Goal: Task Accomplishment & Management: Manage account settings

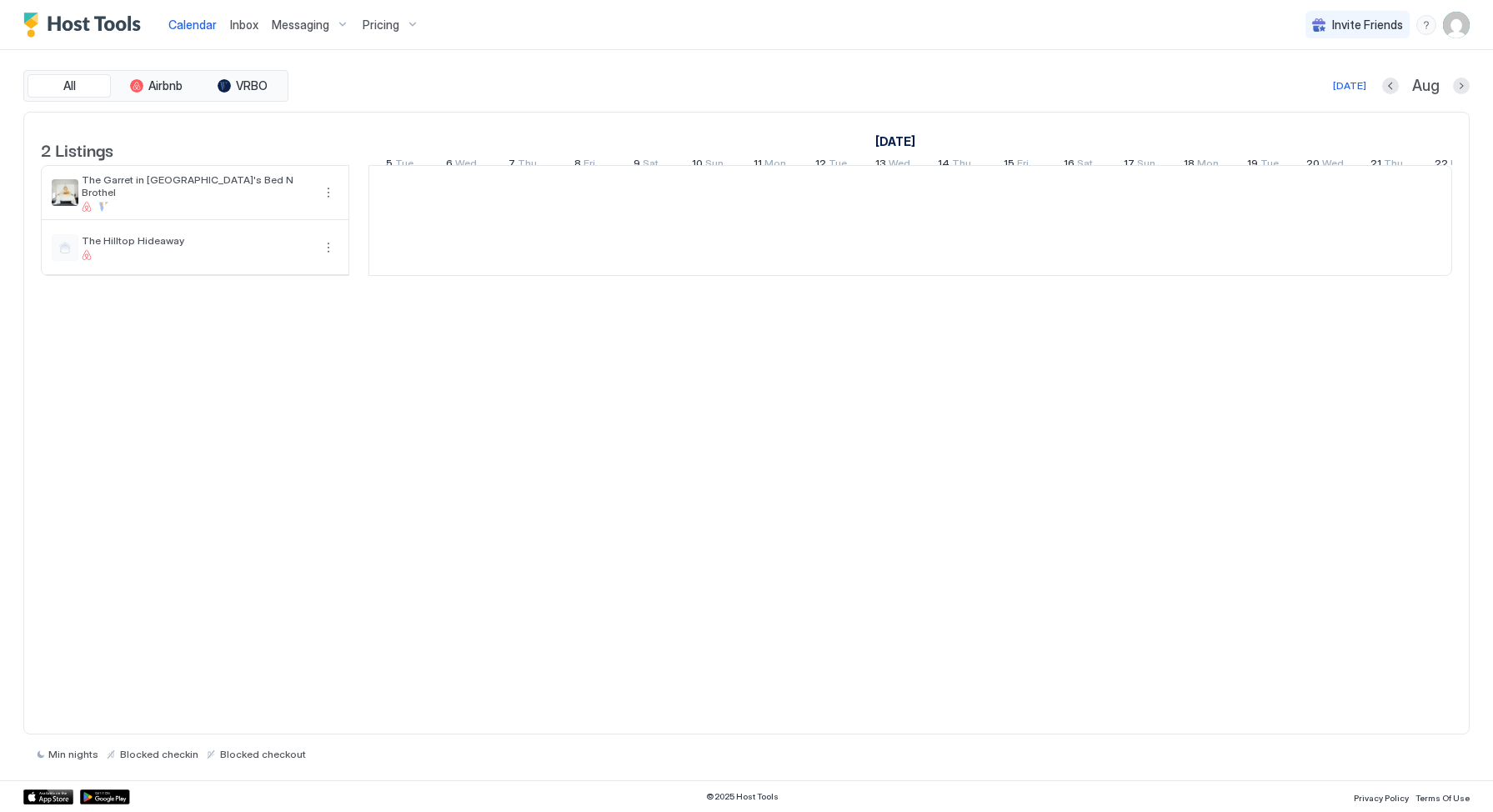
scroll to position [0, 926]
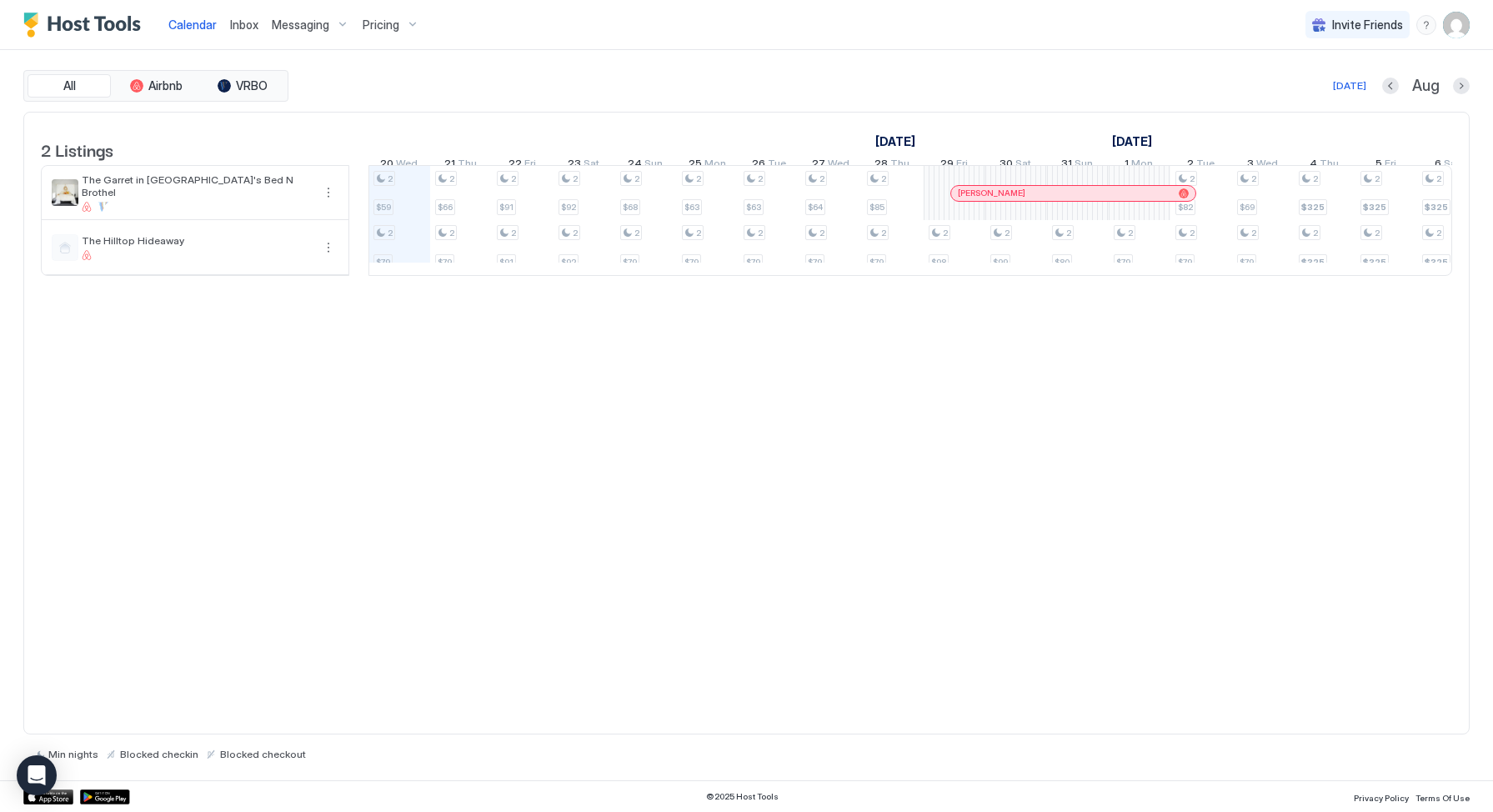
click at [306, 29] on span "Messaging" at bounding box center [300, 24] width 58 height 15
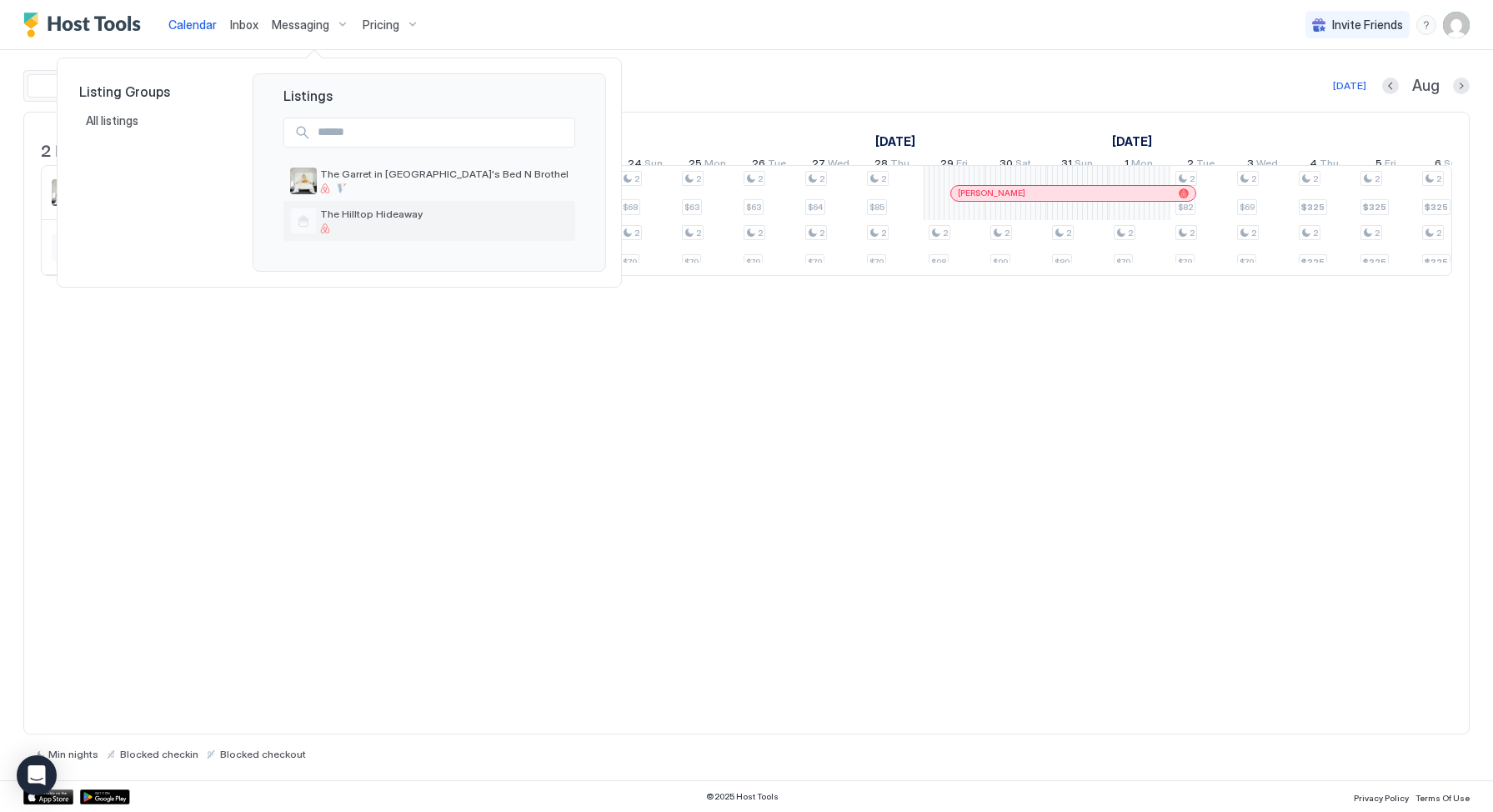
click at [351, 219] on div "The Hilltop Hideaway" at bounding box center [444, 221] width 249 height 26
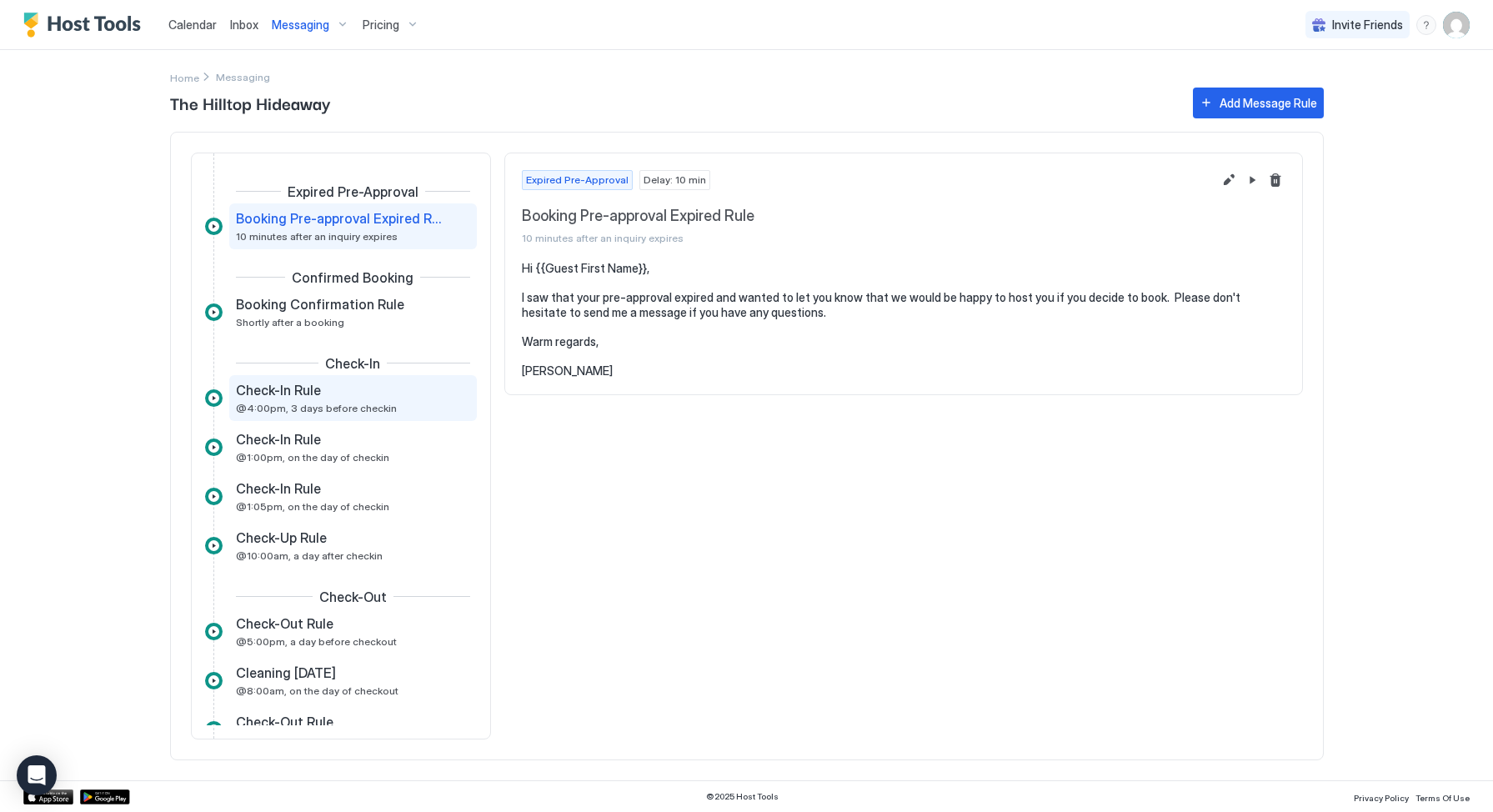
click at [305, 400] on div "Check-In Rule @4:00pm, 3 days before checkin" at bounding box center [341, 398] width 211 height 33
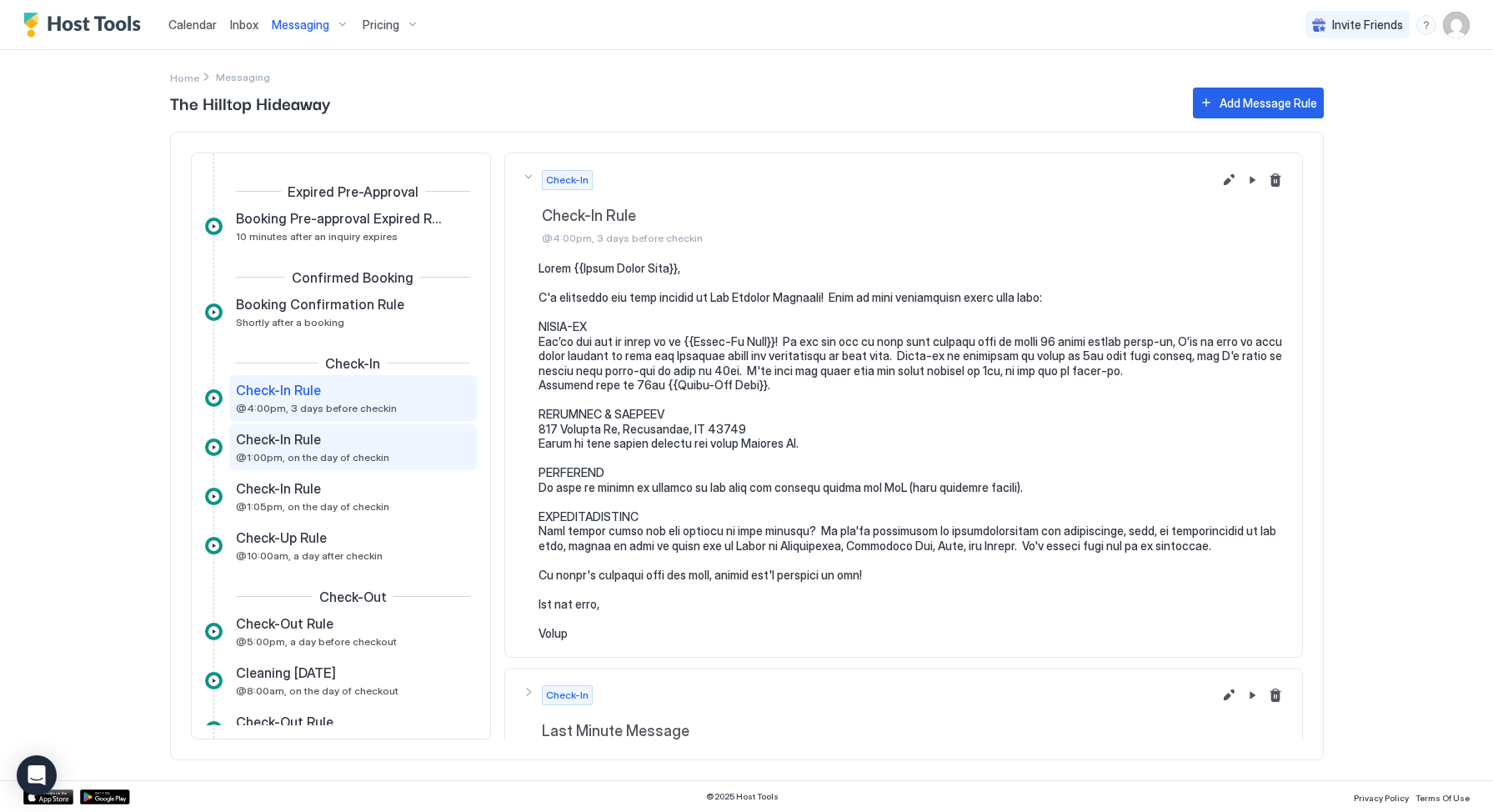
click at [314, 446] on span "Check-In Rule" at bounding box center [278, 438] width 85 height 16
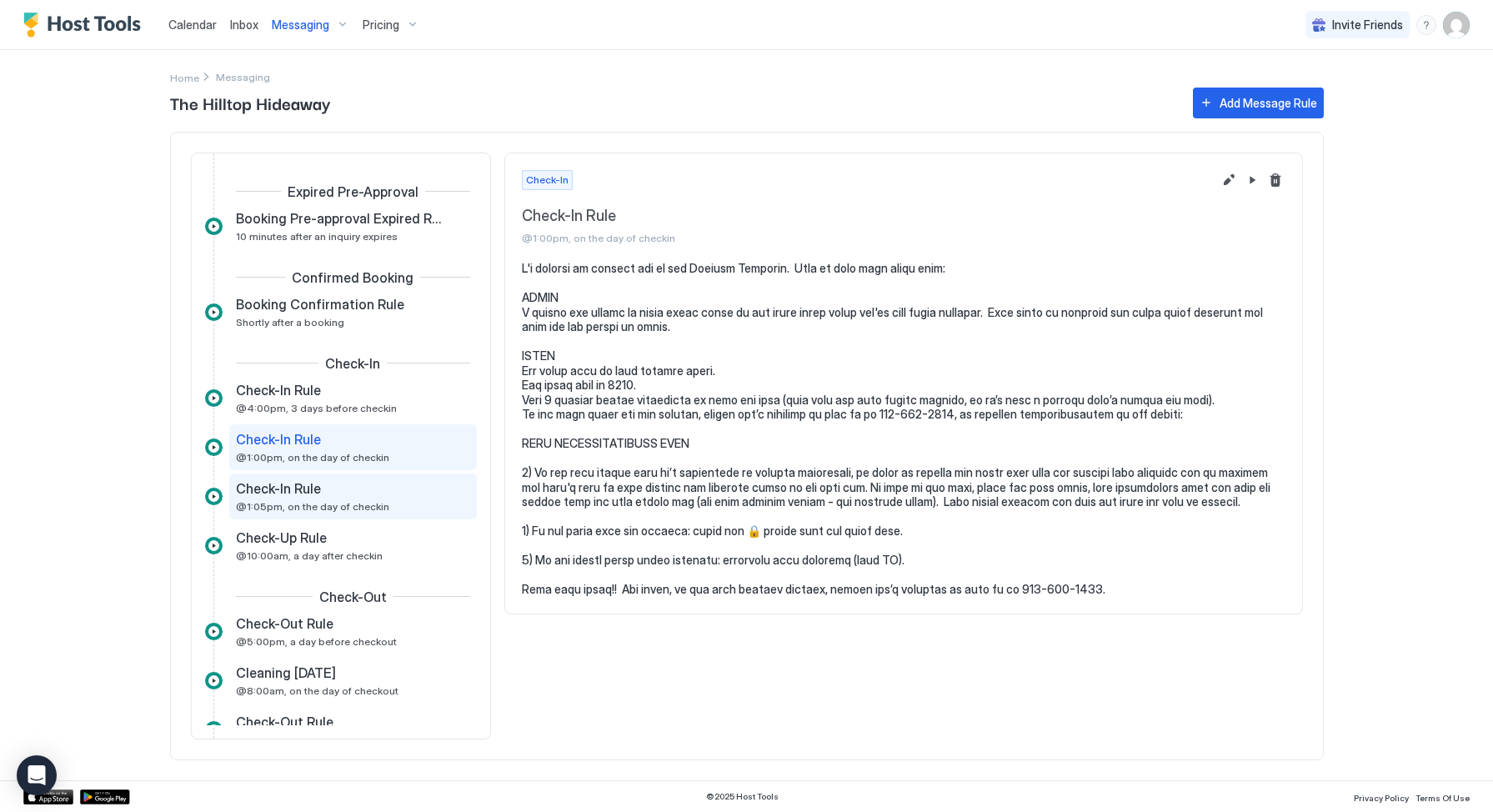
drag, startPoint x: 357, startPoint y: 497, endPoint x: 370, endPoint y: 497, distance: 13.0
click at [357, 497] on div "Check-In Rule @1:05pm, on the day of checkin" at bounding box center [341, 496] width 211 height 33
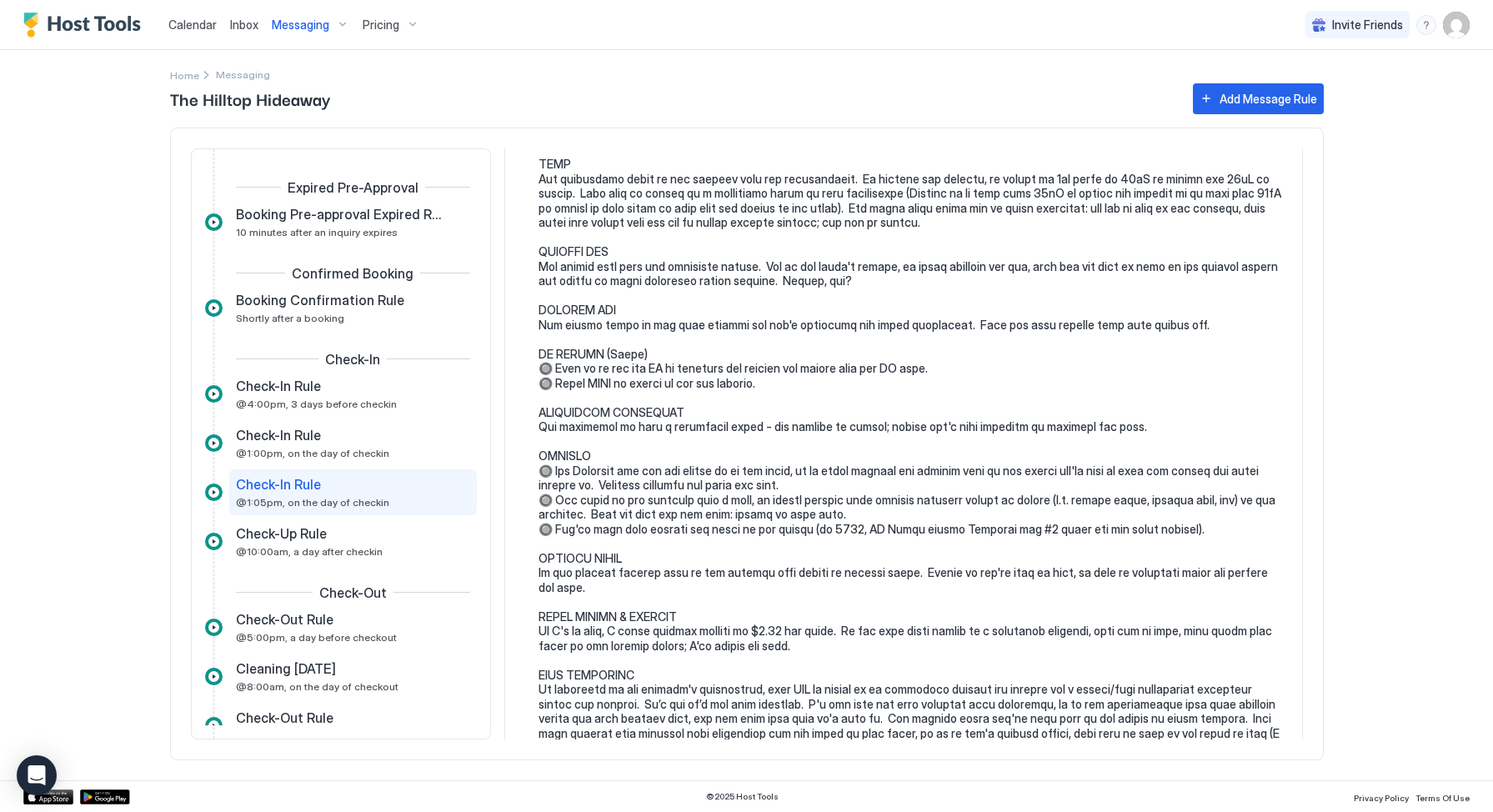
scroll to position [491, 0]
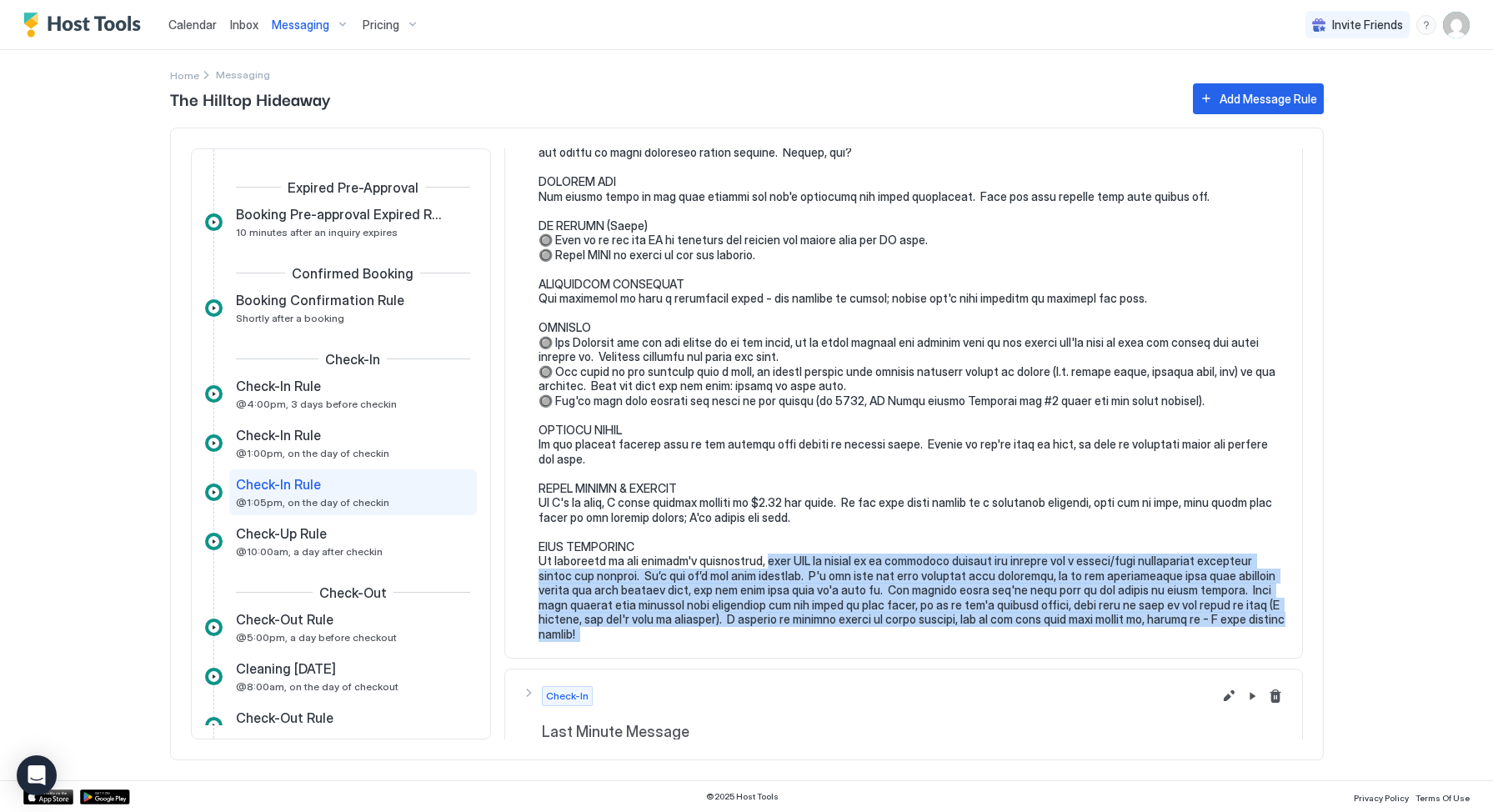
drag, startPoint x: 750, startPoint y: 547, endPoint x: 1247, endPoint y: 603, distance: 500.1
click at [1247, 603] on pre at bounding box center [912, 218] width 747 height 904
copy pre "s listed as an apartment because the cottage has a second/rear residential apar…"
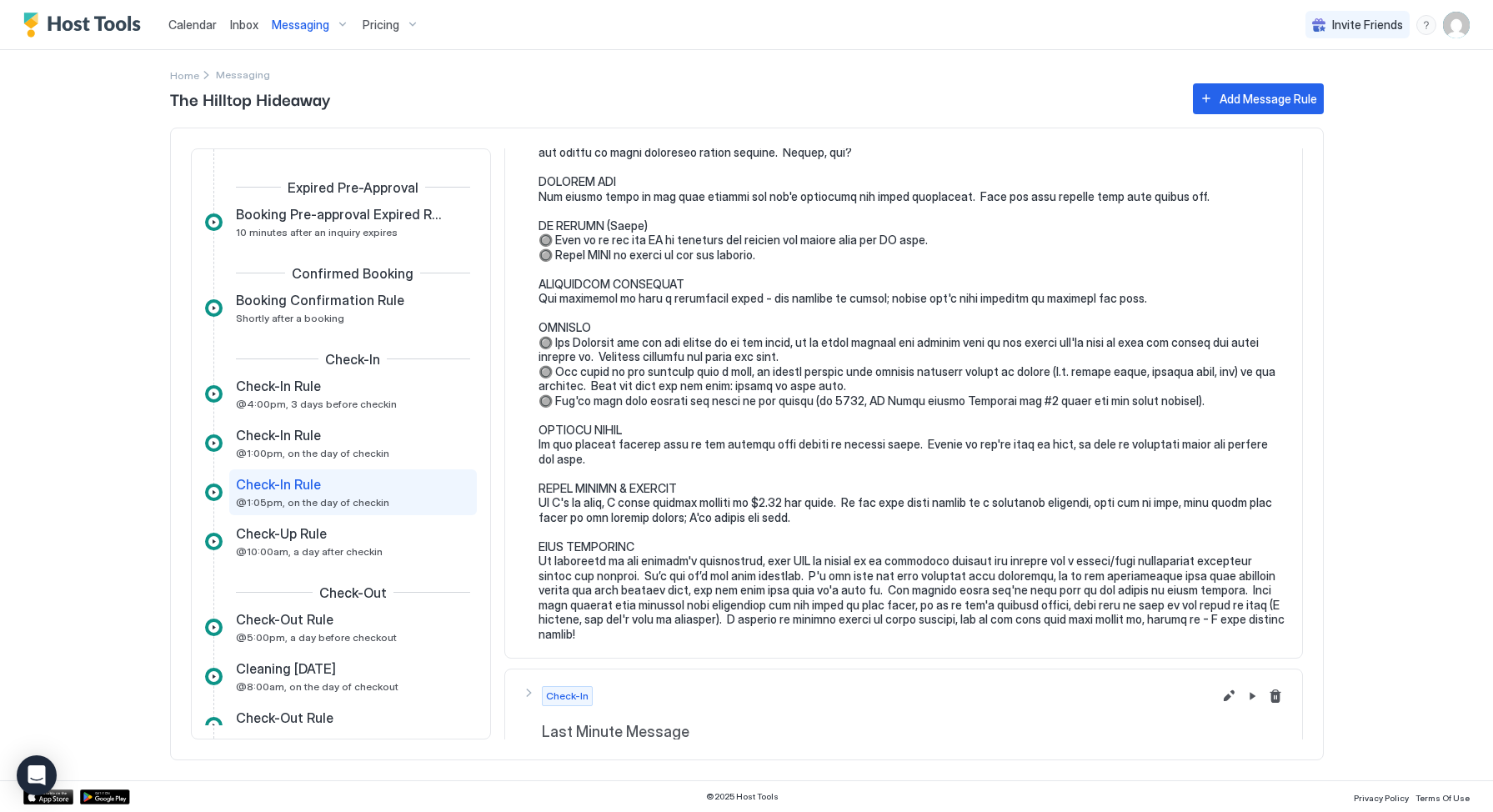
click at [866, 550] on pre at bounding box center [912, 218] width 747 height 904
click at [910, 563] on pre at bounding box center [912, 218] width 747 height 904
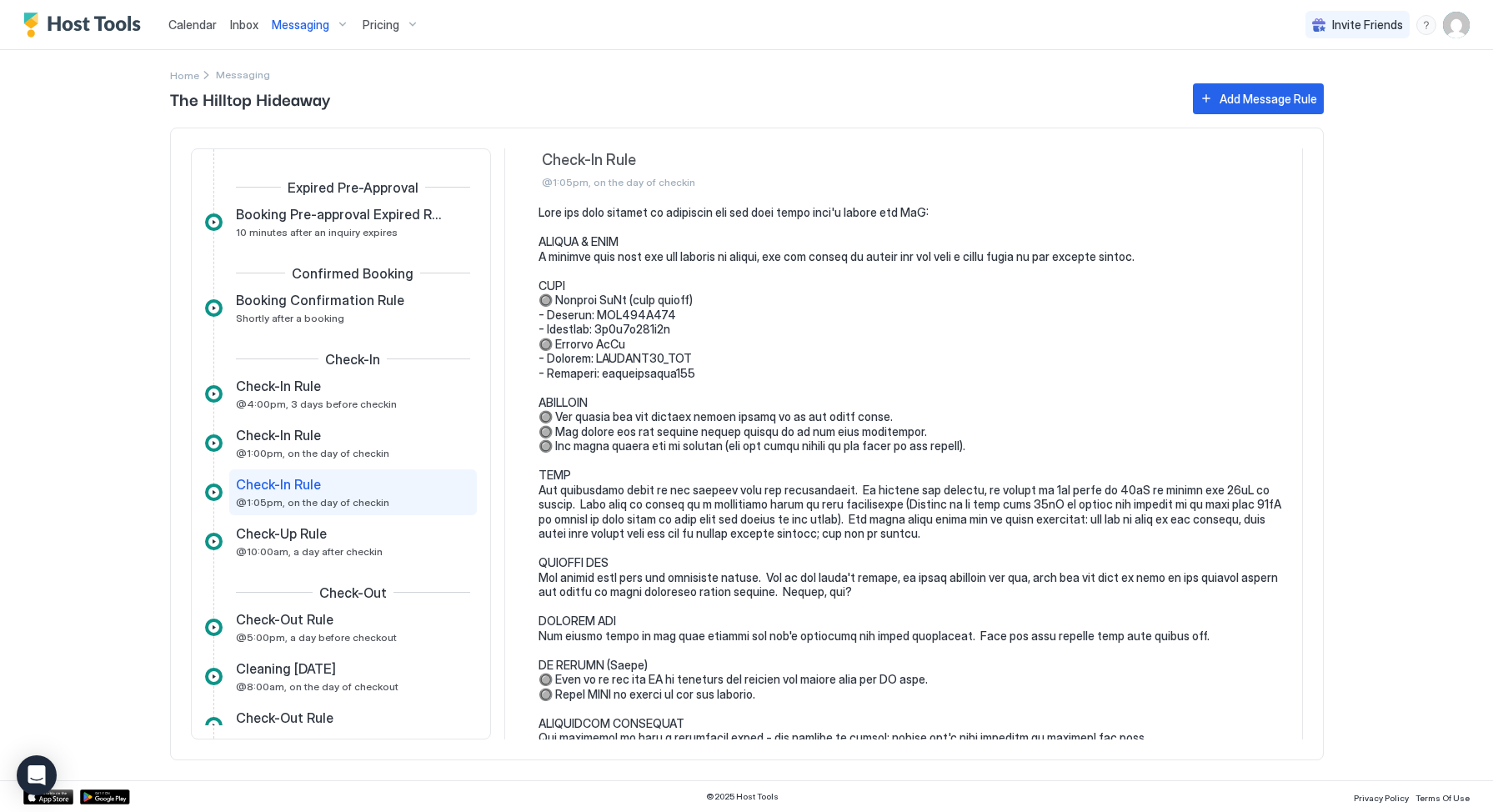
scroll to position [0, 0]
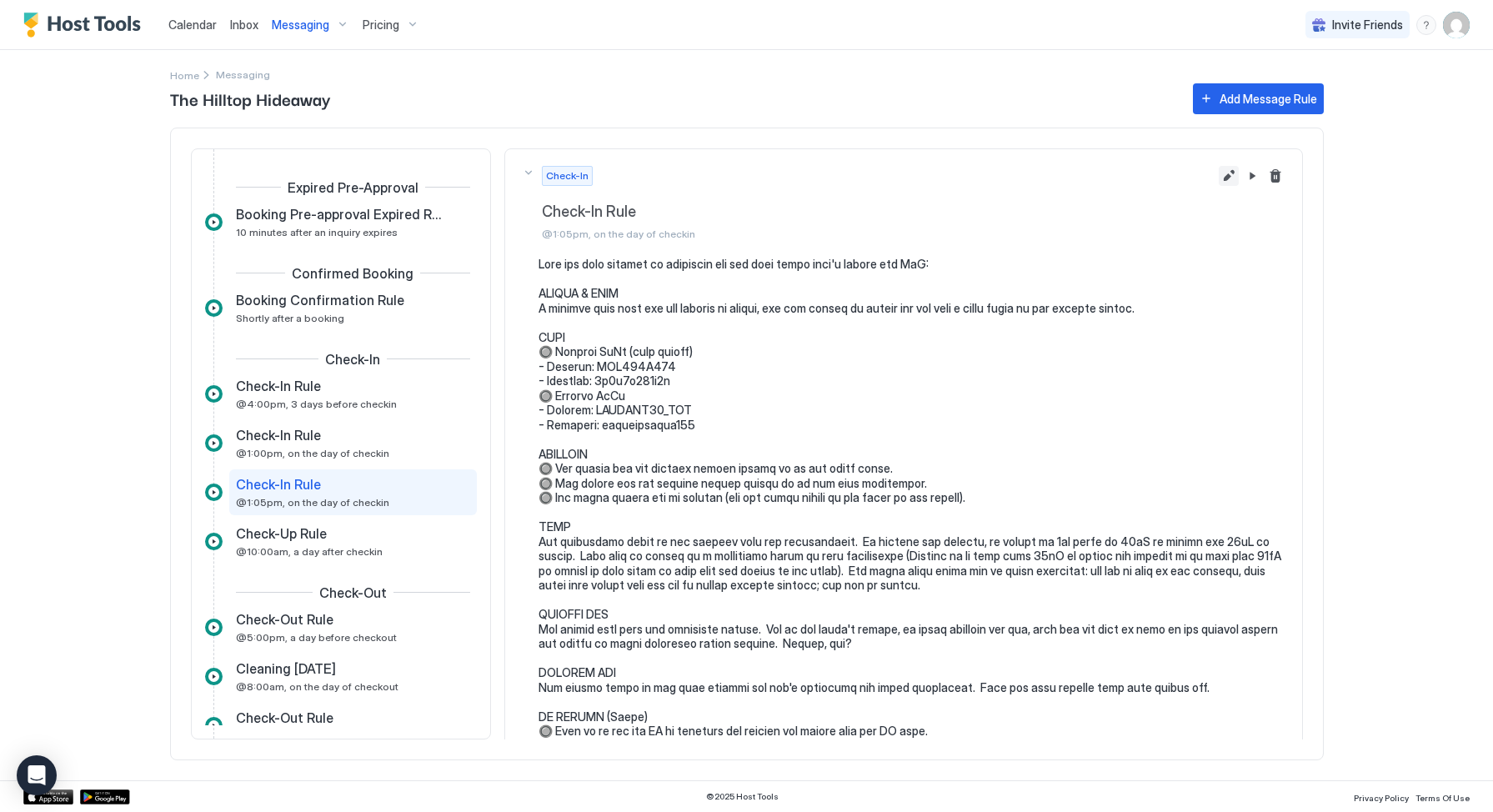
click at [1220, 179] on button "Edit message rule" at bounding box center [1228, 175] width 20 height 20
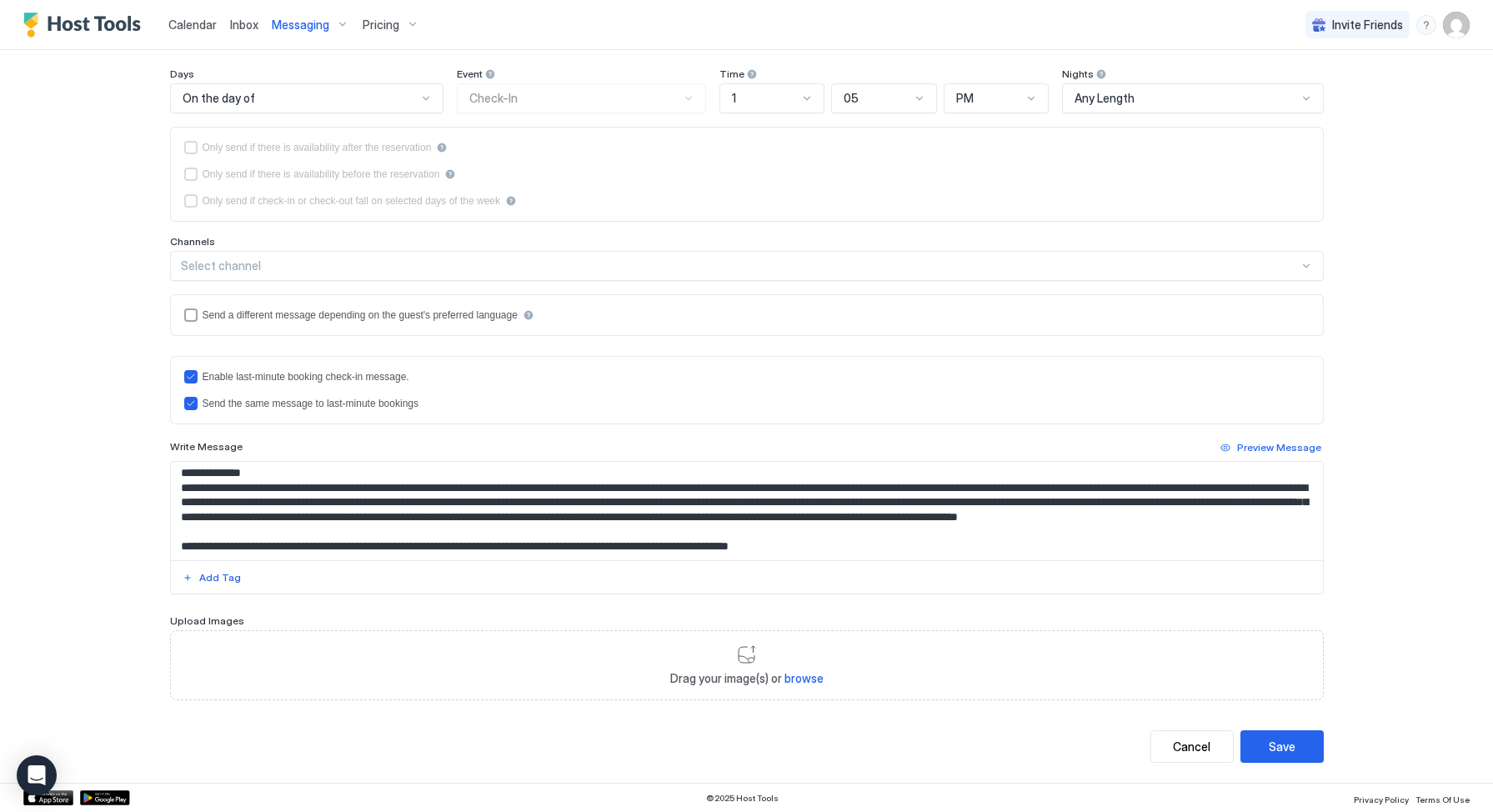
scroll to position [675, 0]
click at [1227, 502] on textarea "Input Field" at bounding box center [746, 511] width 1152 height 98
click at [547, 518] on textarea "Input Field" at bounding box center [746, 511] width 1152 height 98
type textarea "**********"
click at [1280, 735] on button "Save" at bounding box center [1282, 746] width 84 height 33
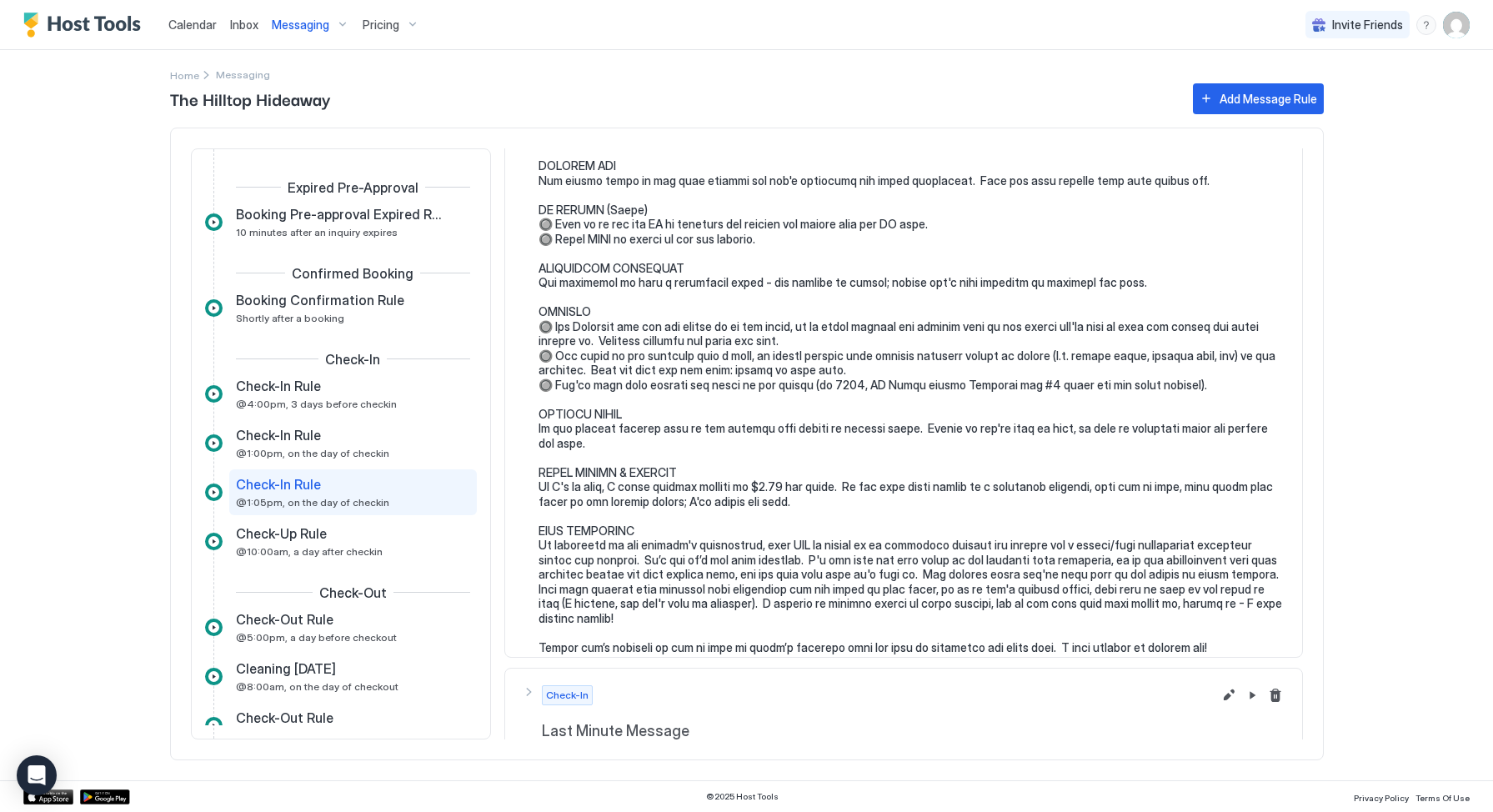
scroll to position [0, 0]
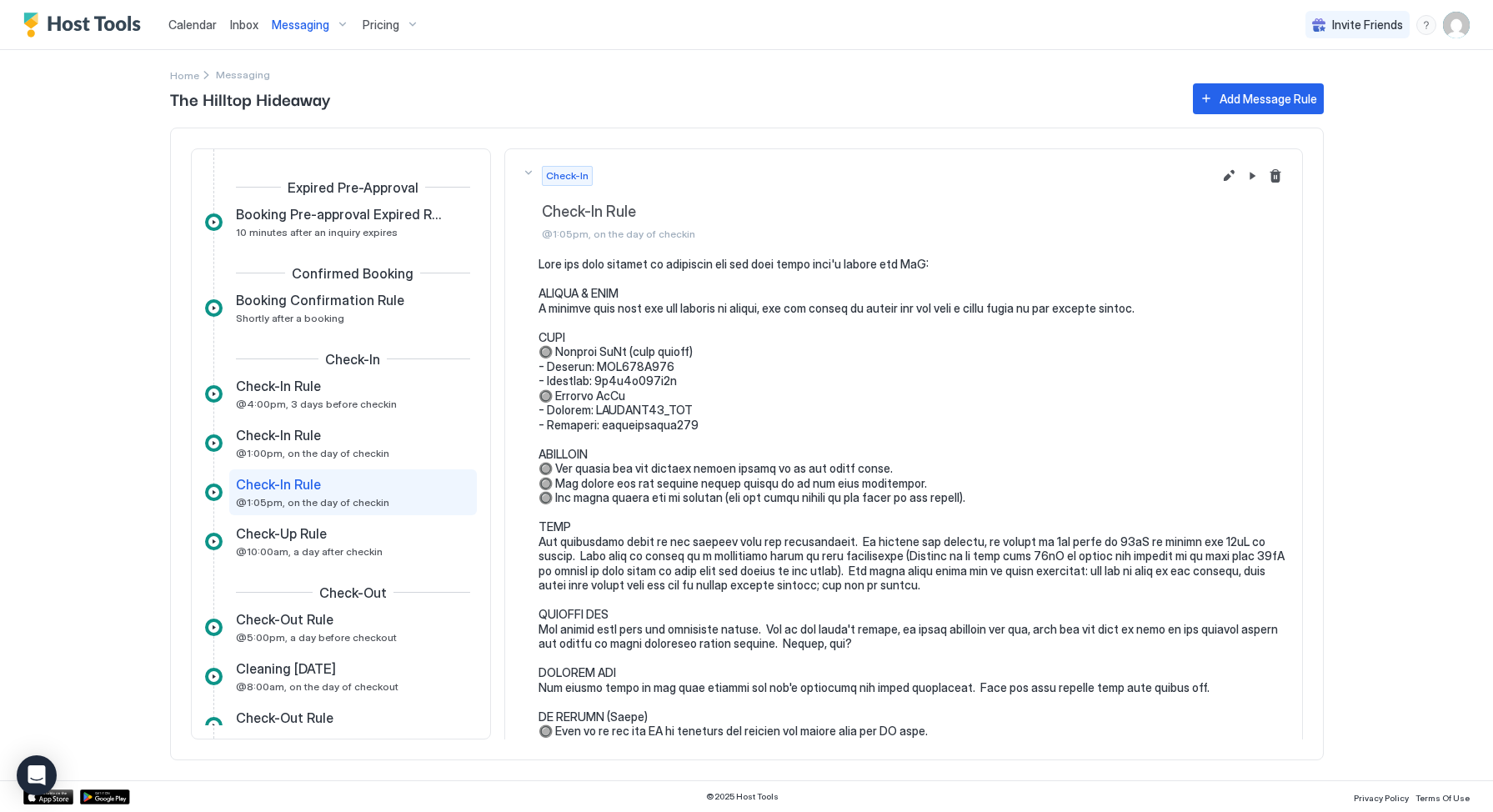
click at [1355, 87] on div "Calendar Inbox Messaging Pricing Invite Friends KD Home Messaging The Hilltop H…" at bounding box center [746, 406] width 1493 height 812
click at [694, 71] on div "Home Messaging" at bounding box center [746, 65] width 1154 height 30
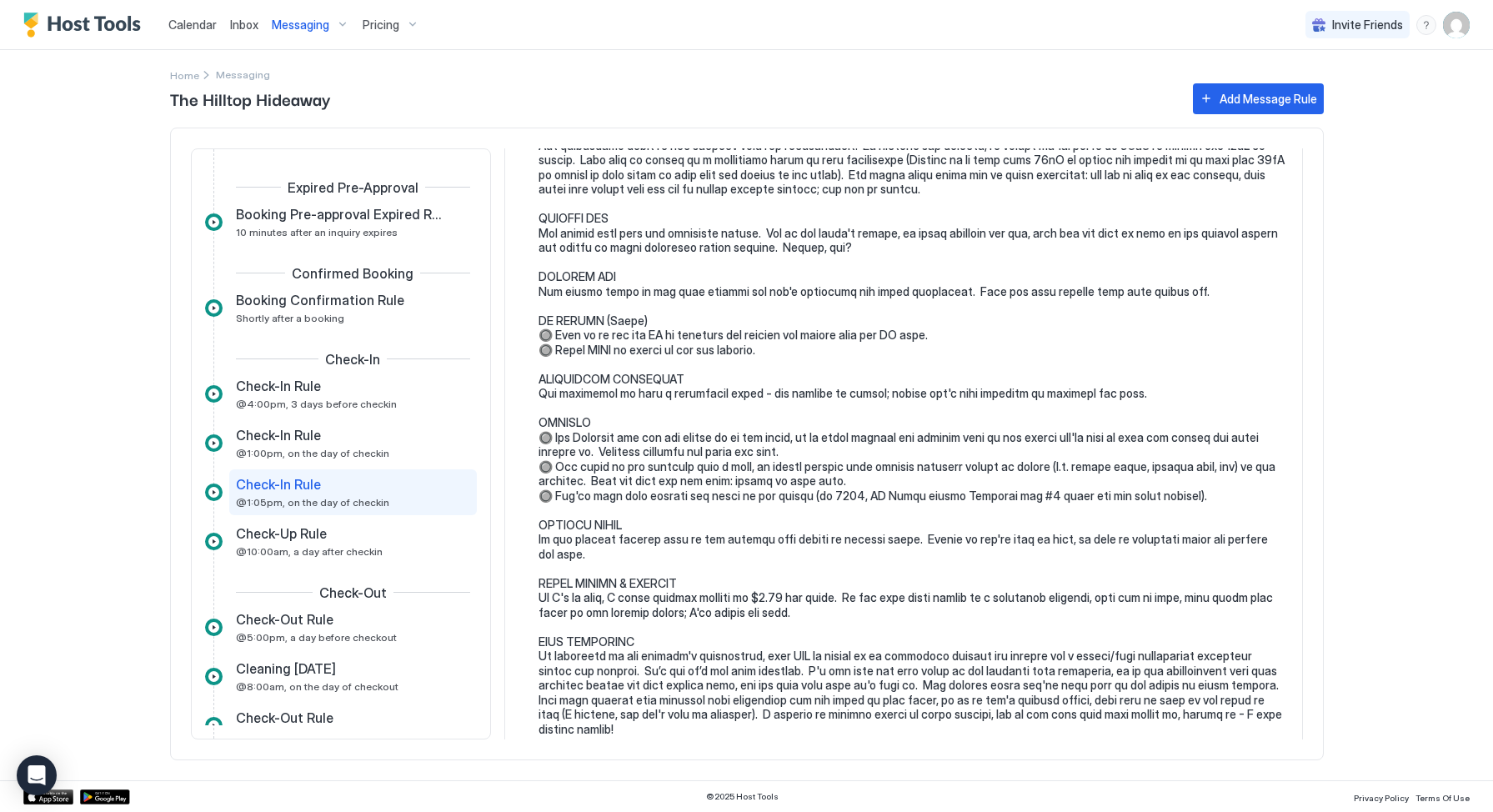
scroll to position [544, 0]
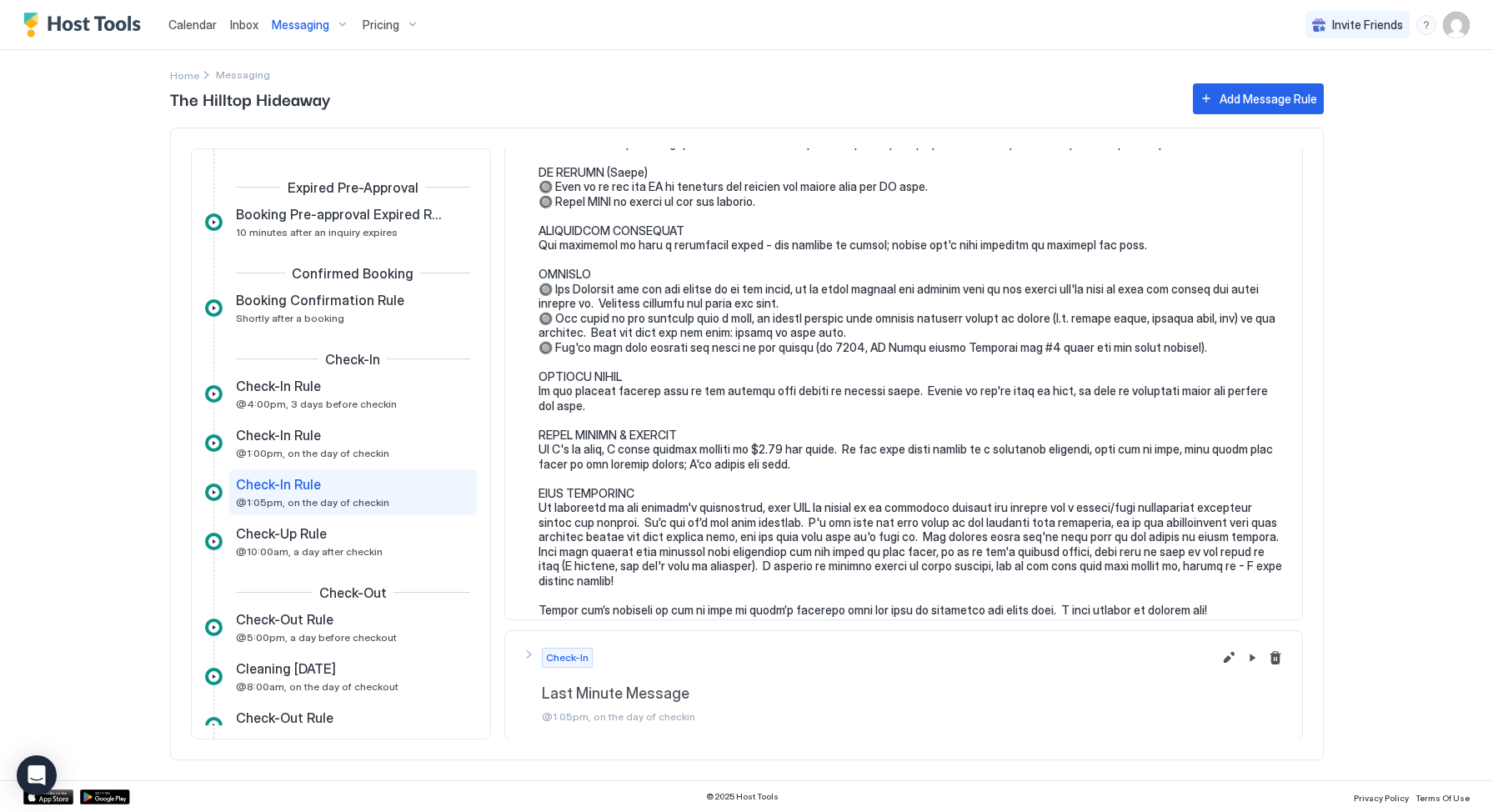
click at [603, 563] on pre at bounding box center [912, 165] width 747 height 904
click at [584, 513] on pre at bounding box center [912, 165] width 747 height 904
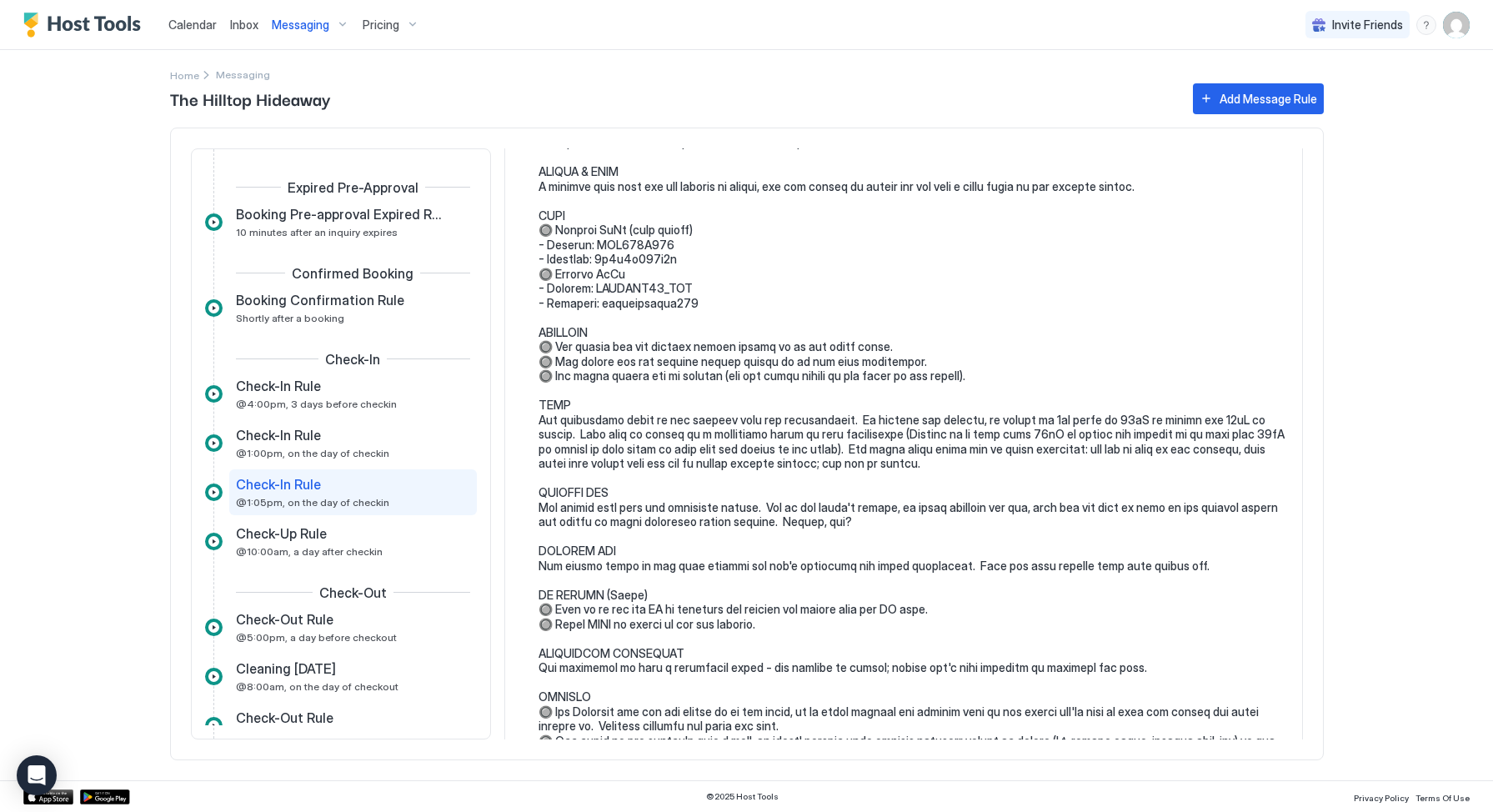
scroll to position [0, 0]
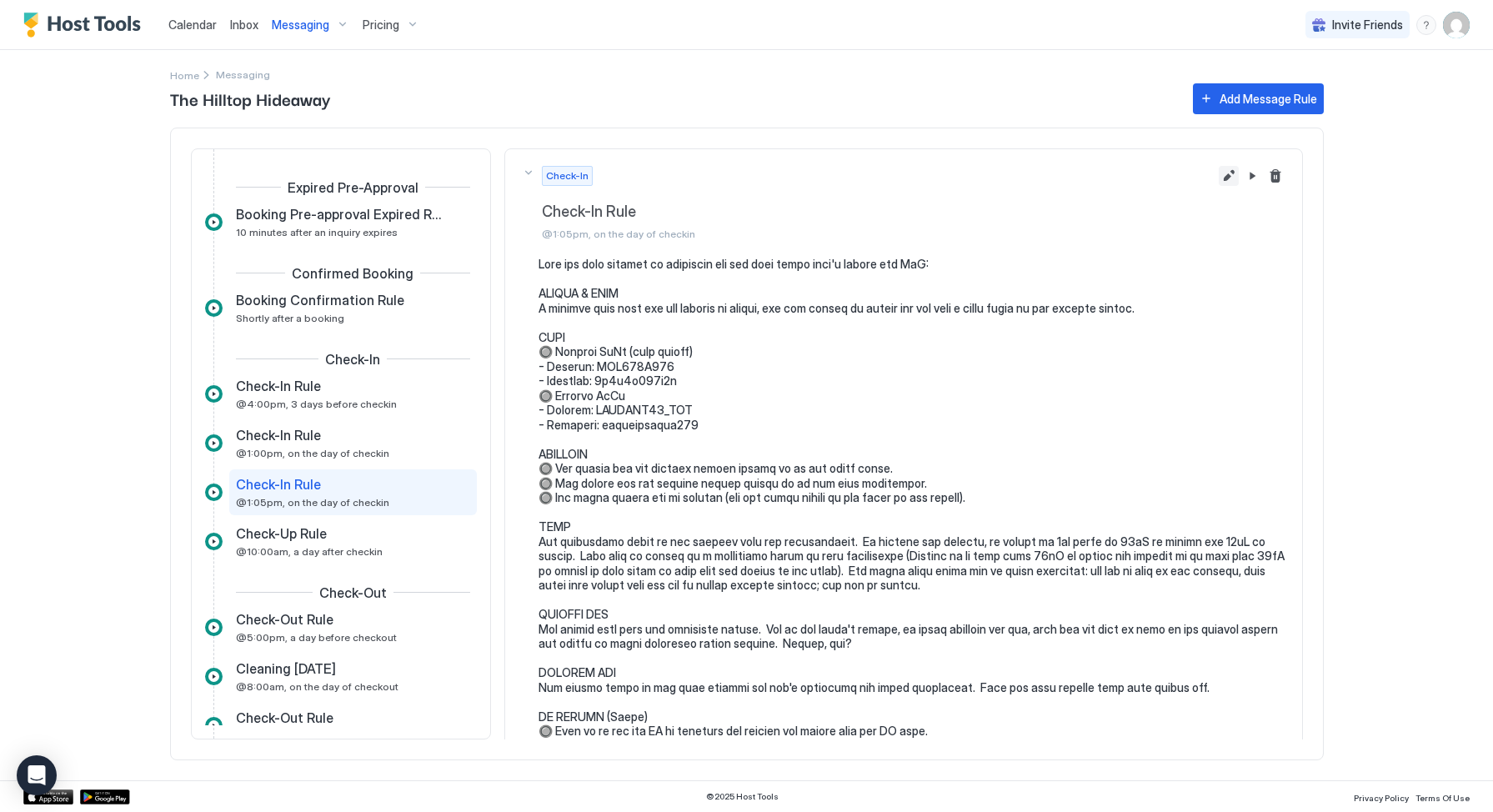
click at [1219, 178] on button "Edit message rule" at bounding box center [1228, 175] width 20 height 20
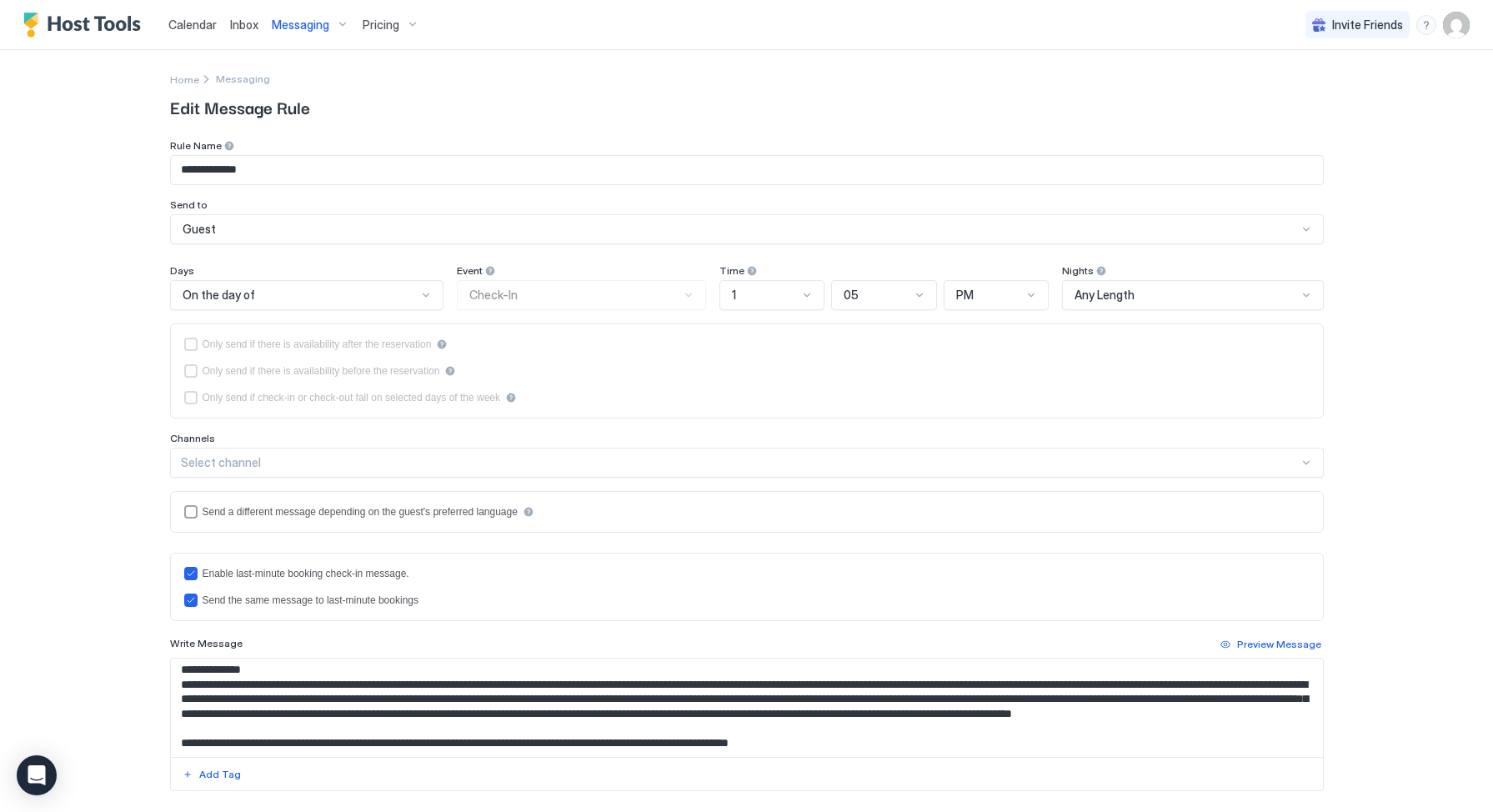
scroll to position [696, 0]
click at [448, 722] on textarea "Input Field" at bounding box center [746, 708] width 1152 height 98
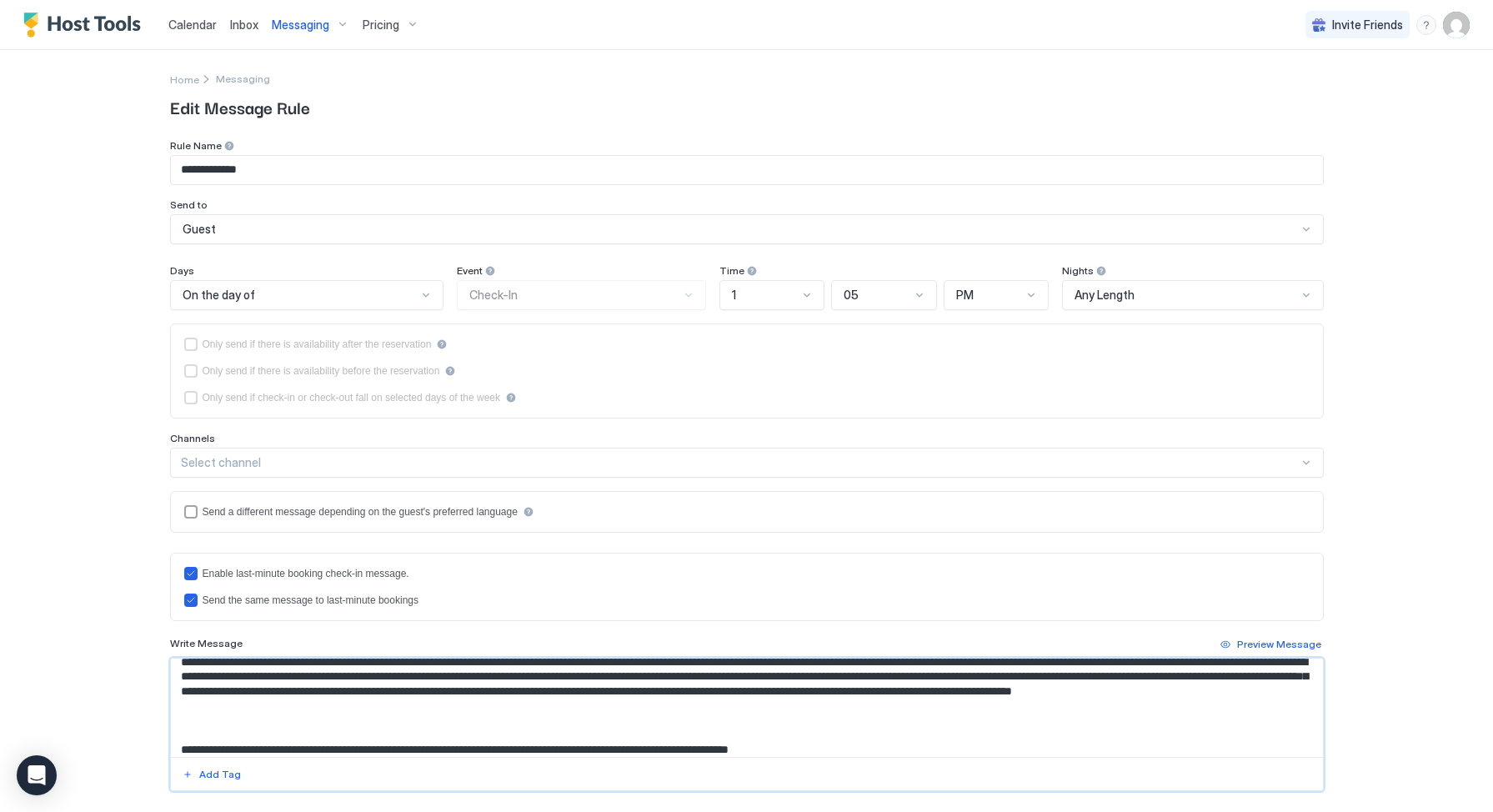
paste textarea "**********"
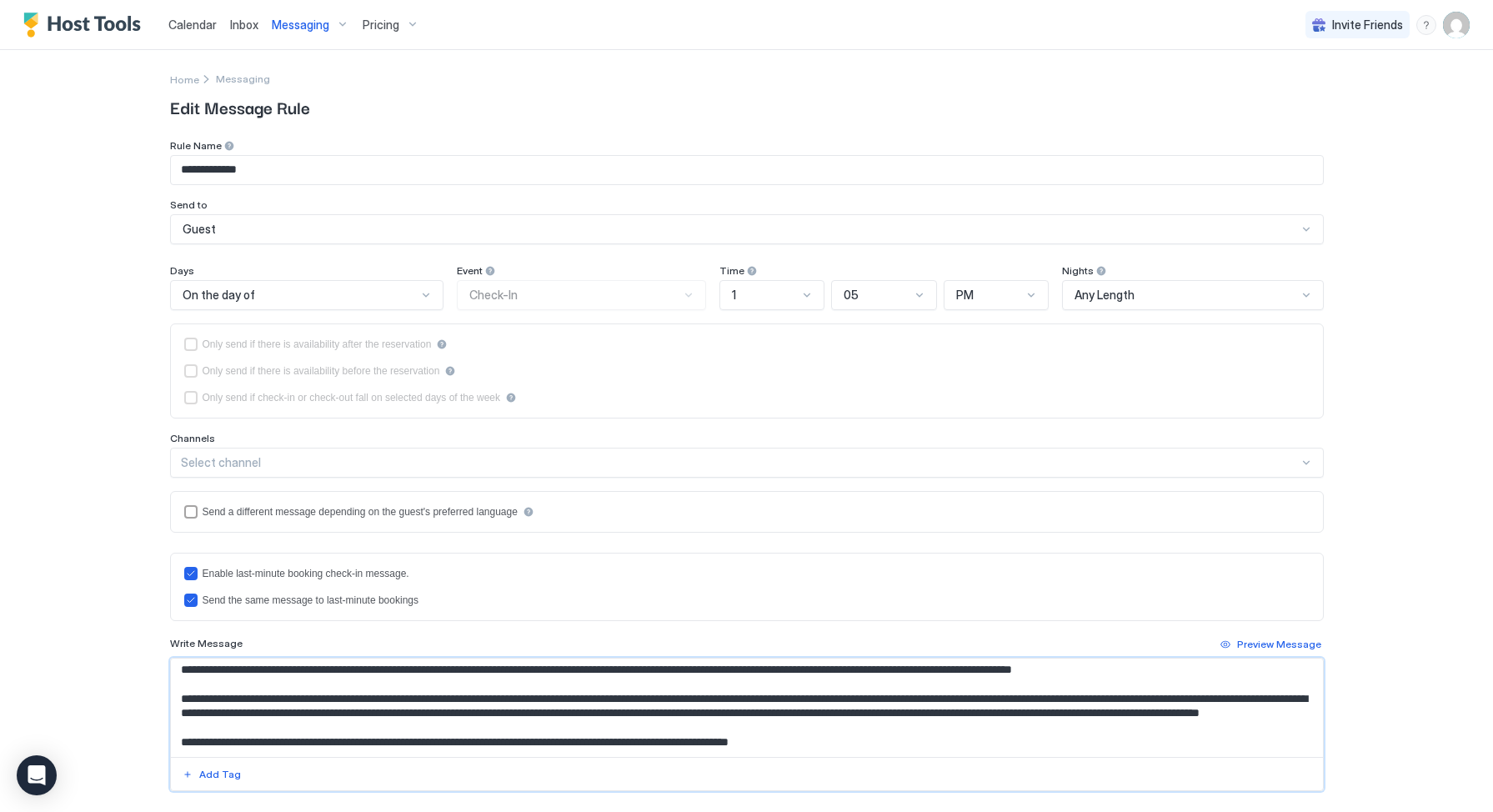
scroll to position [703, 0]
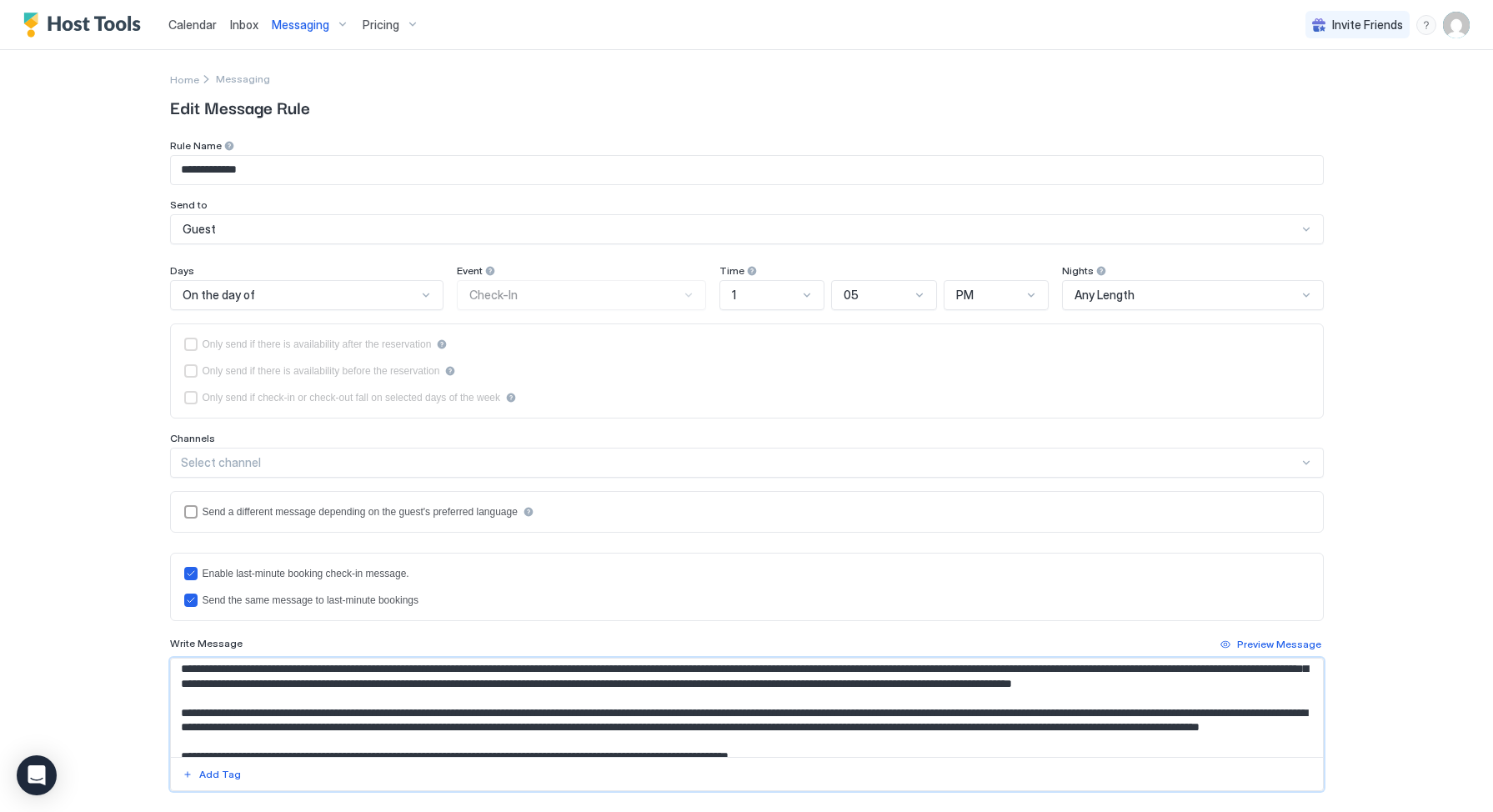
click at [863, 670] on textarea "Input Field" at bounding box center [746, 708] width 1152 height 98
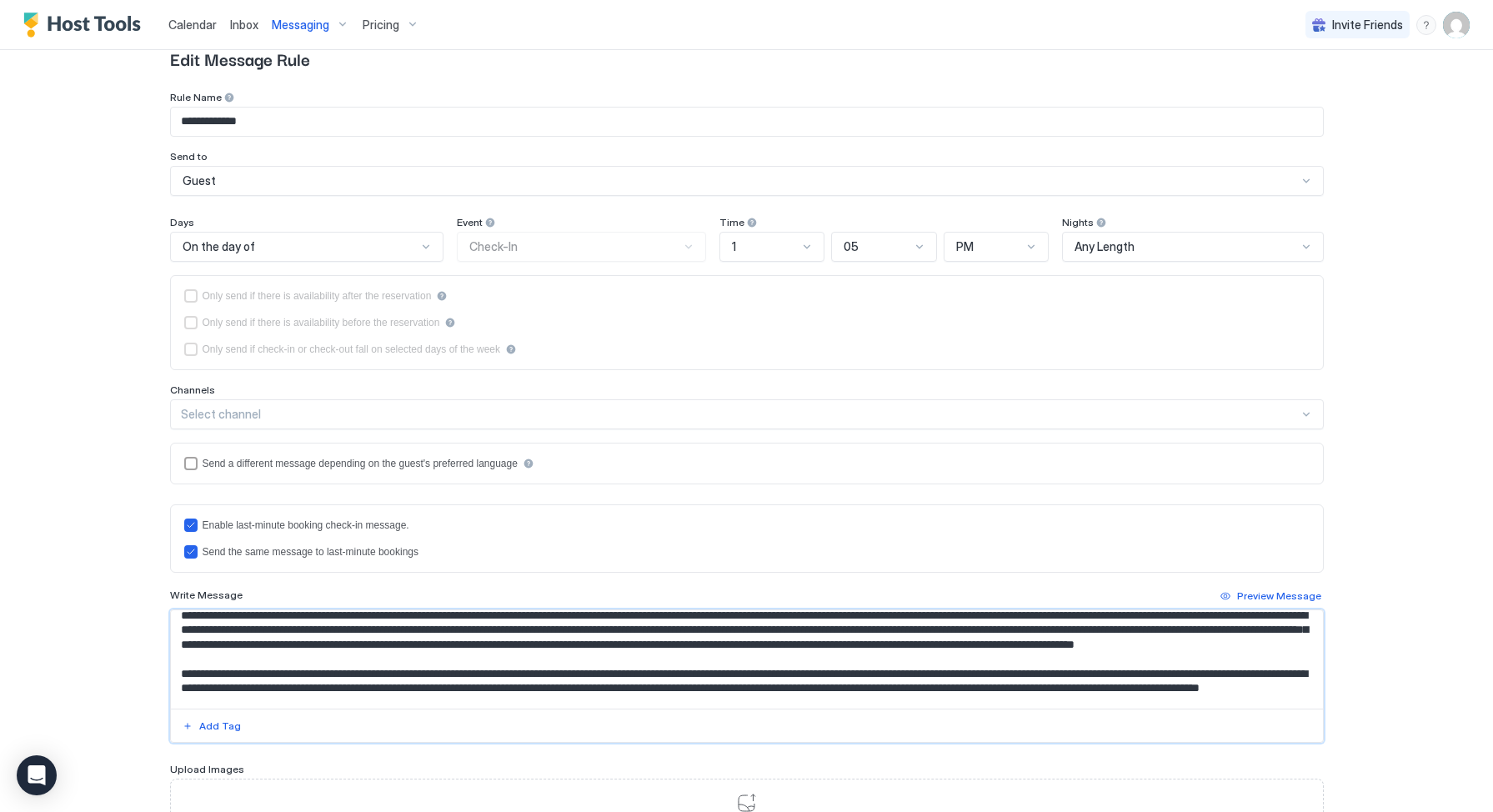
scroll to position [699, 0]
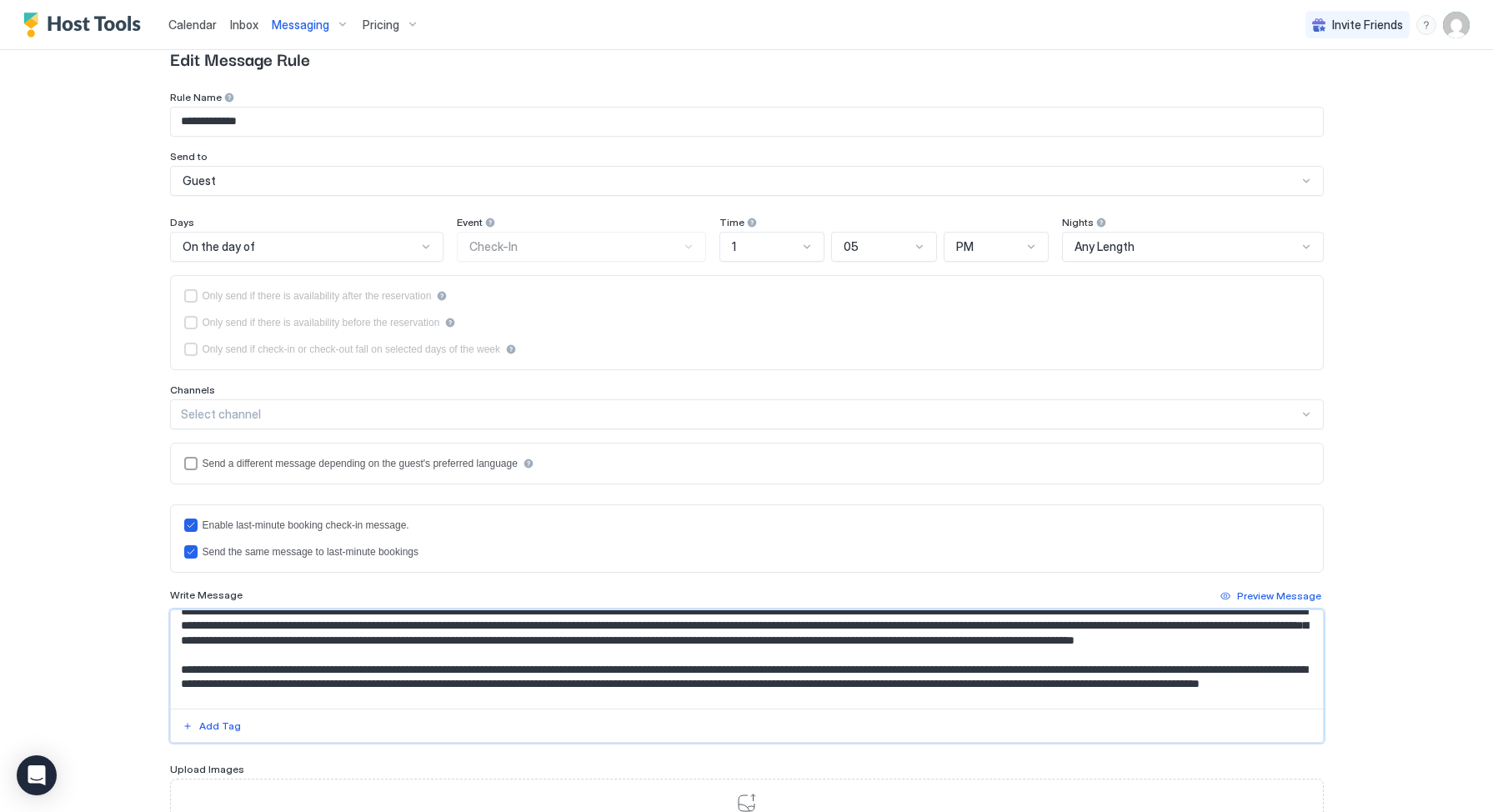
drag, startPoint x: 235, startPoint y: 642, endPoint x: 137, endPoint y: 645, distance: 98.0
click at [137, 645] on div "**********" at bounding box center [746, 406] width 1493 height 812
click at [239, 641] on textarea "Input Field" at bounding box center [746, 659] width 1152 height 98
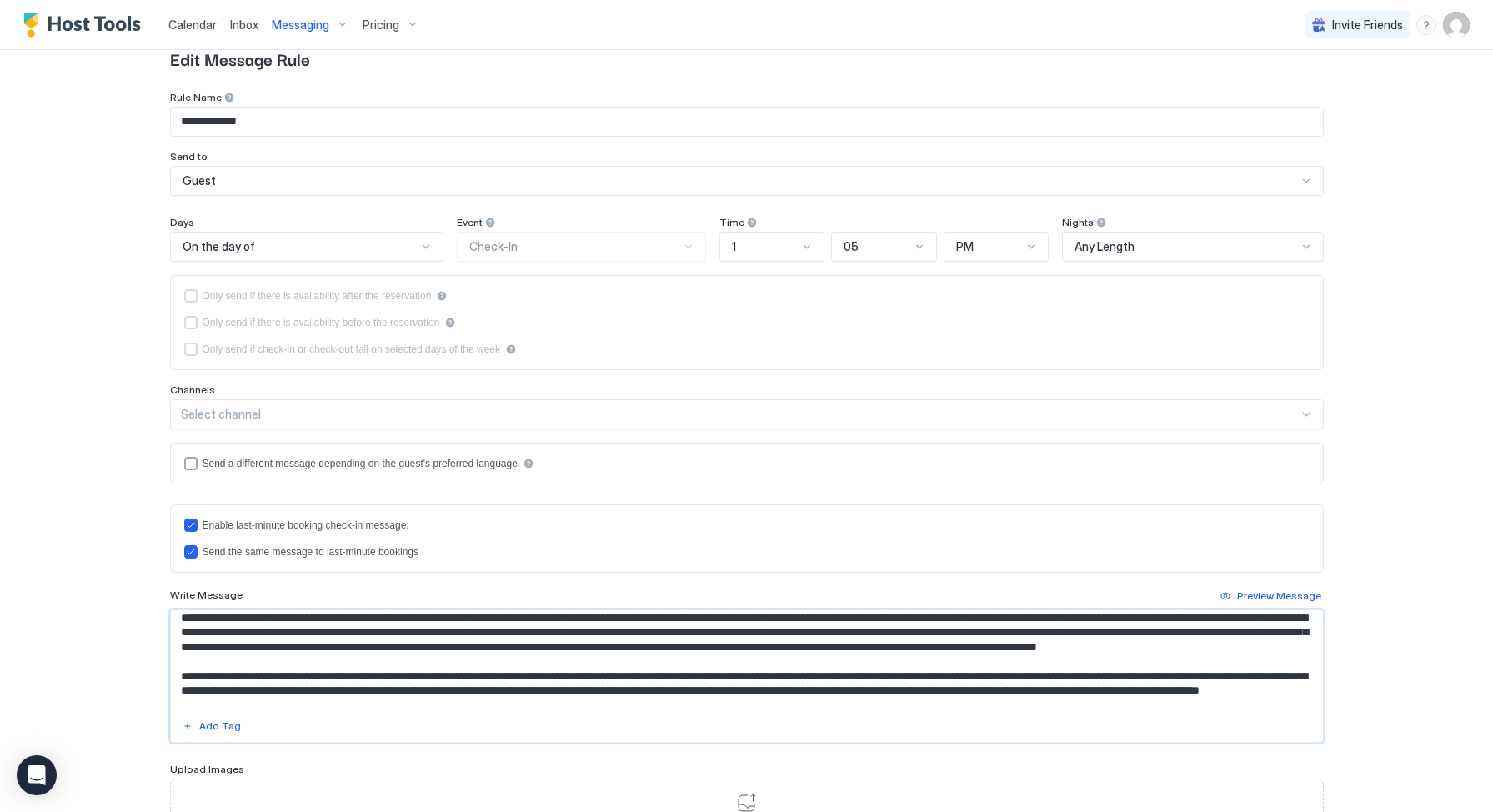
click at [241, 639] on textarea "Input Field" at bounding box center [746, 659] width 1152 height 98
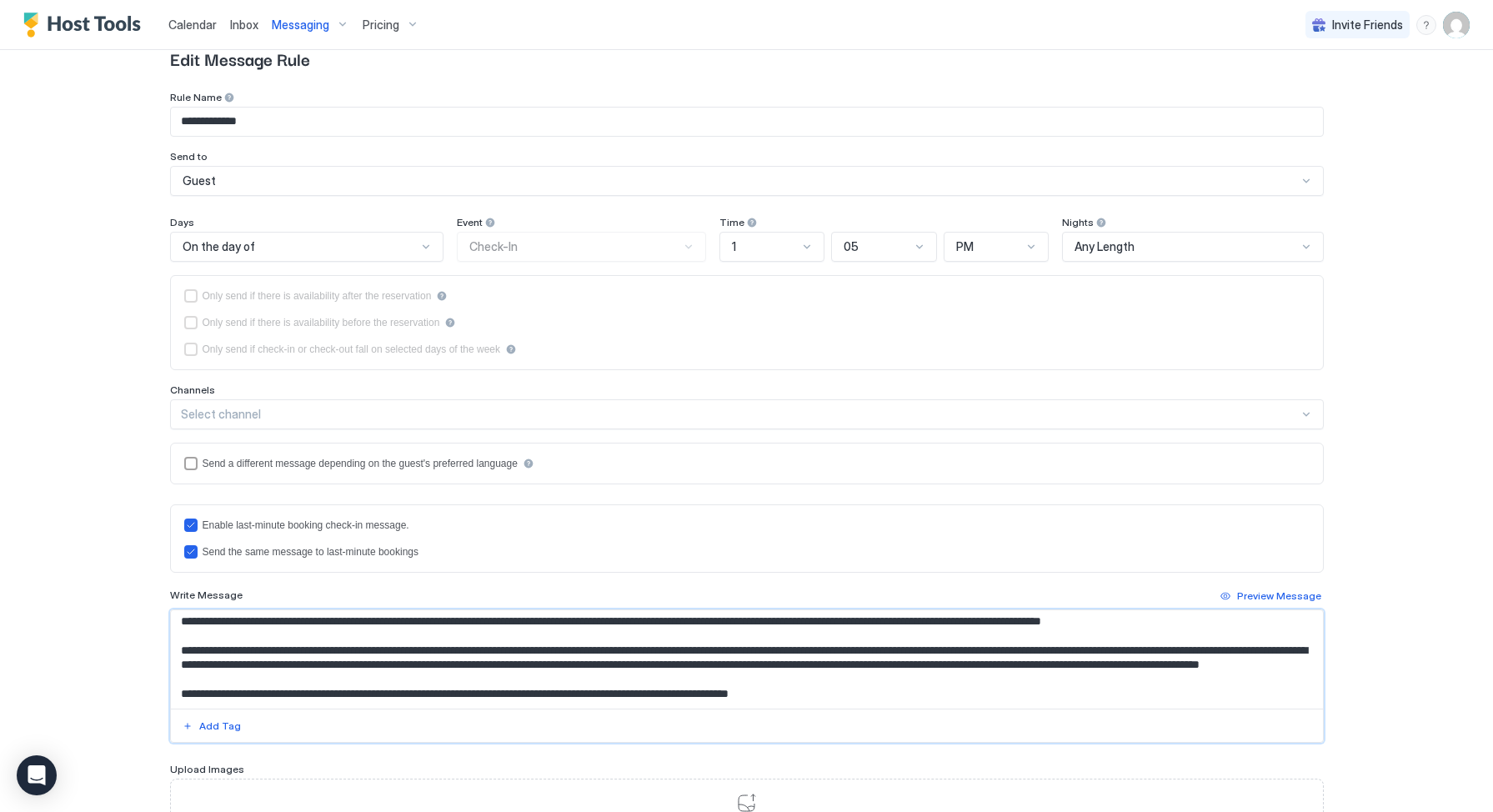
scroll to position [736, 0]
drag, startPoint x: 450, startPoint y: 705, endPoint x: 148, endPoint y: 664, distance: 304.8
click at [148, 664] on div "**********" at bounding box center [746, 466] width 1200 height 929
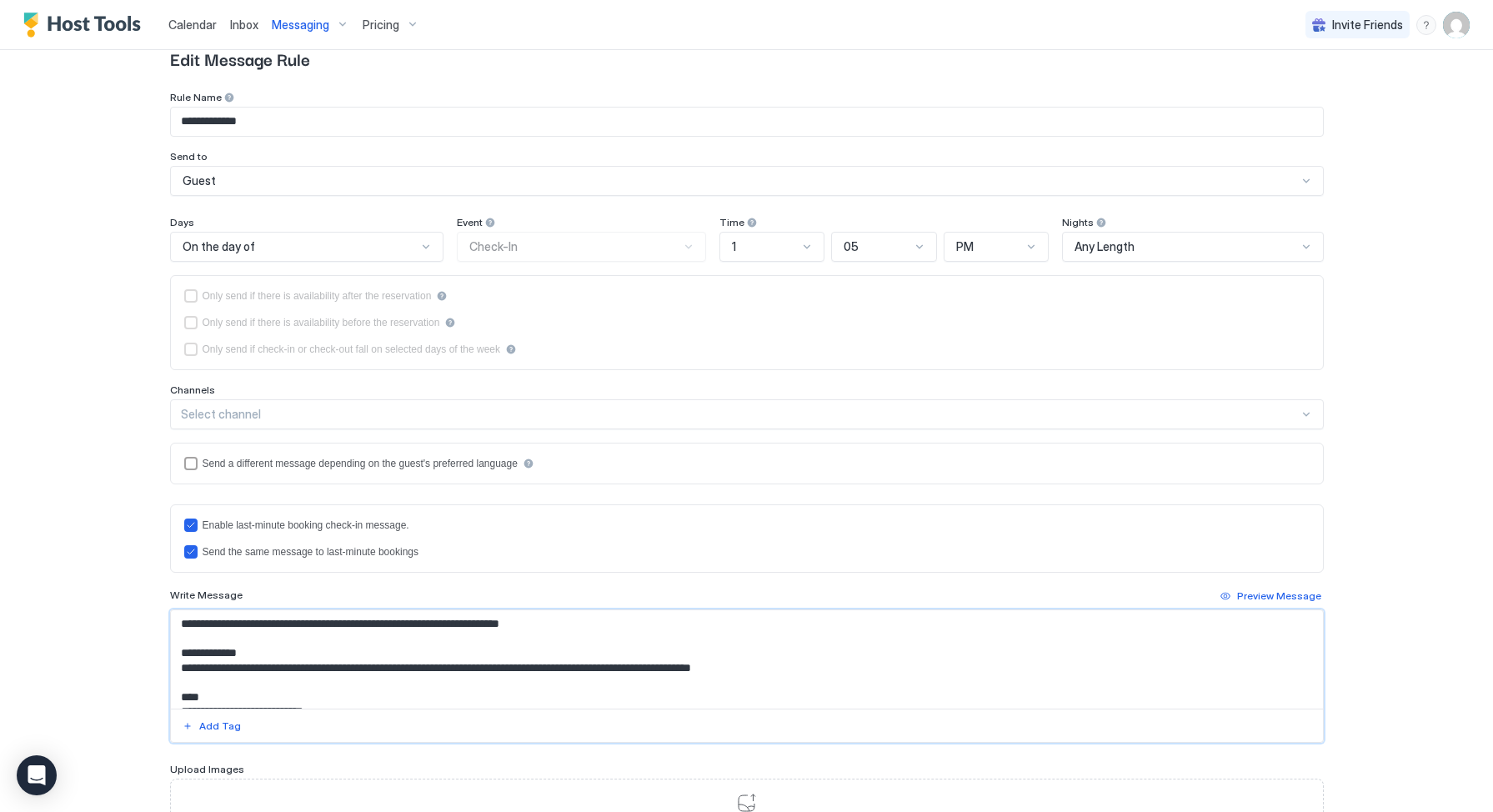
scroll to position [197, 0]
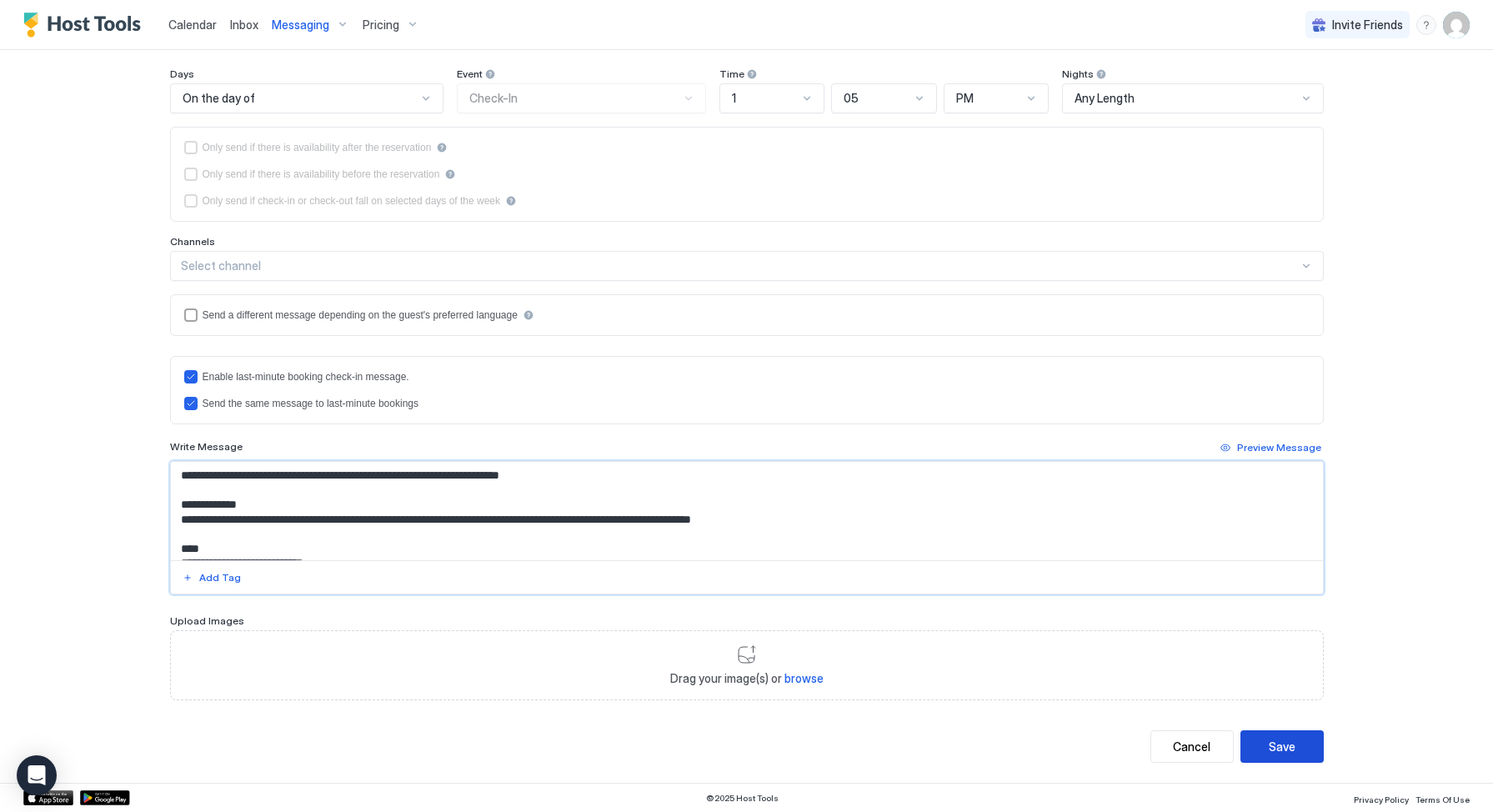
type textarea "**********"
click at [1272, 744] on div "Save" at bounding box center [1282, 746] width 27 height 17
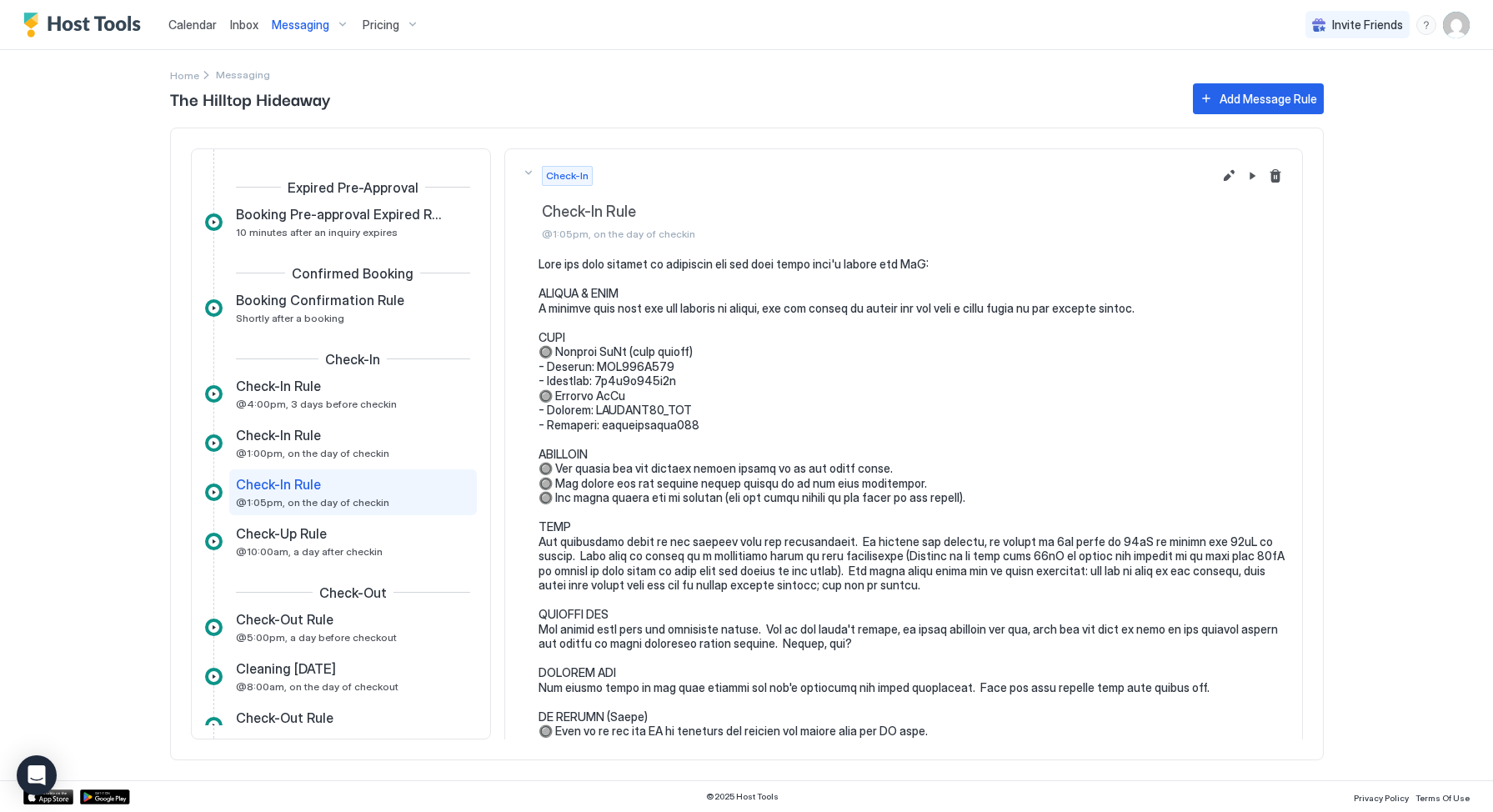
scroll to position [0, 0]
click at [337, 421] on div "Check-In Rule @1:00pm, on the day of checkin" at bounding box center [353, 443] width 248 height 46
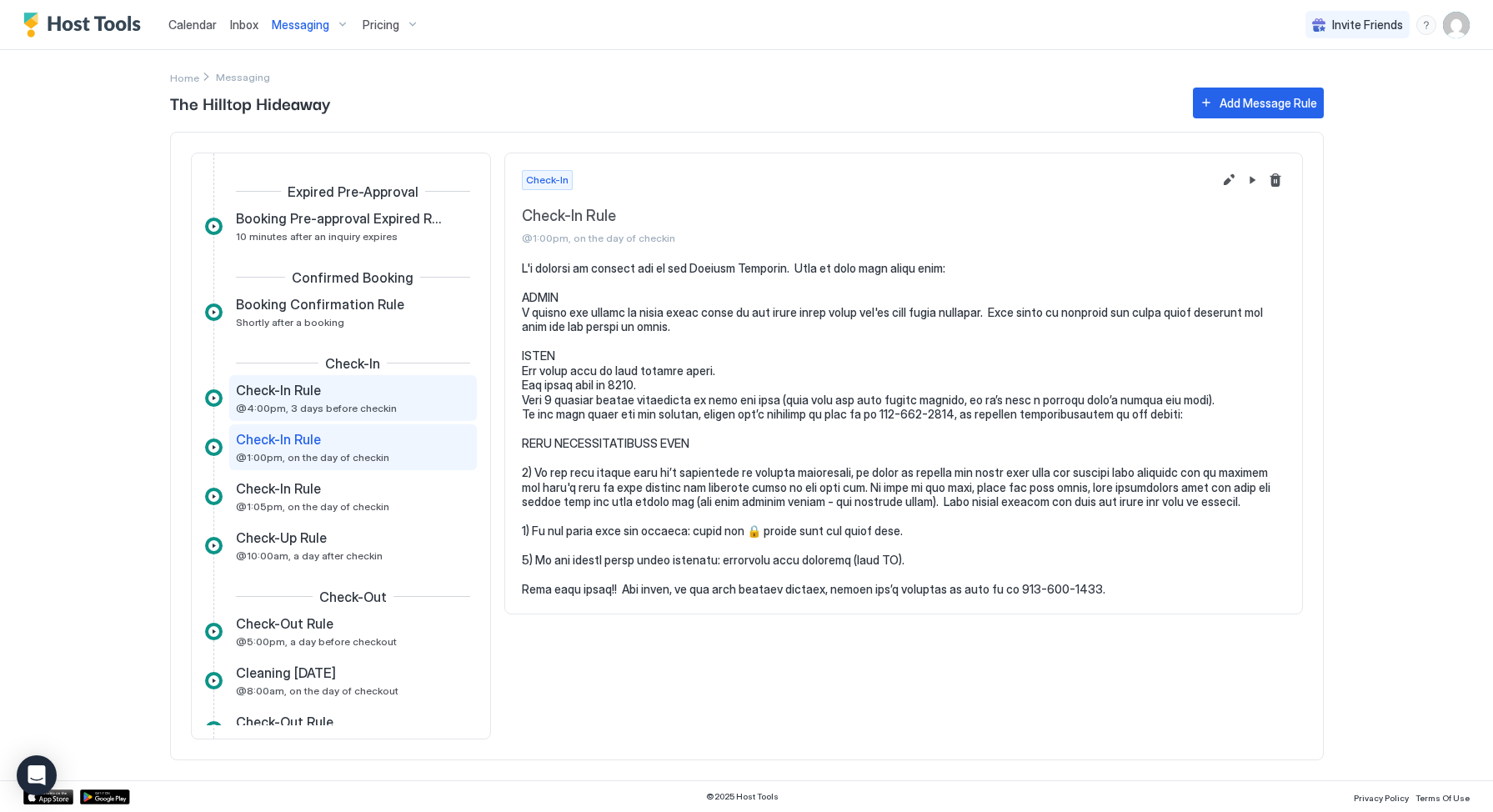
click at [332, 395] on div "Check-In Rule" at bounding box center [341, 389] width 211 height 16
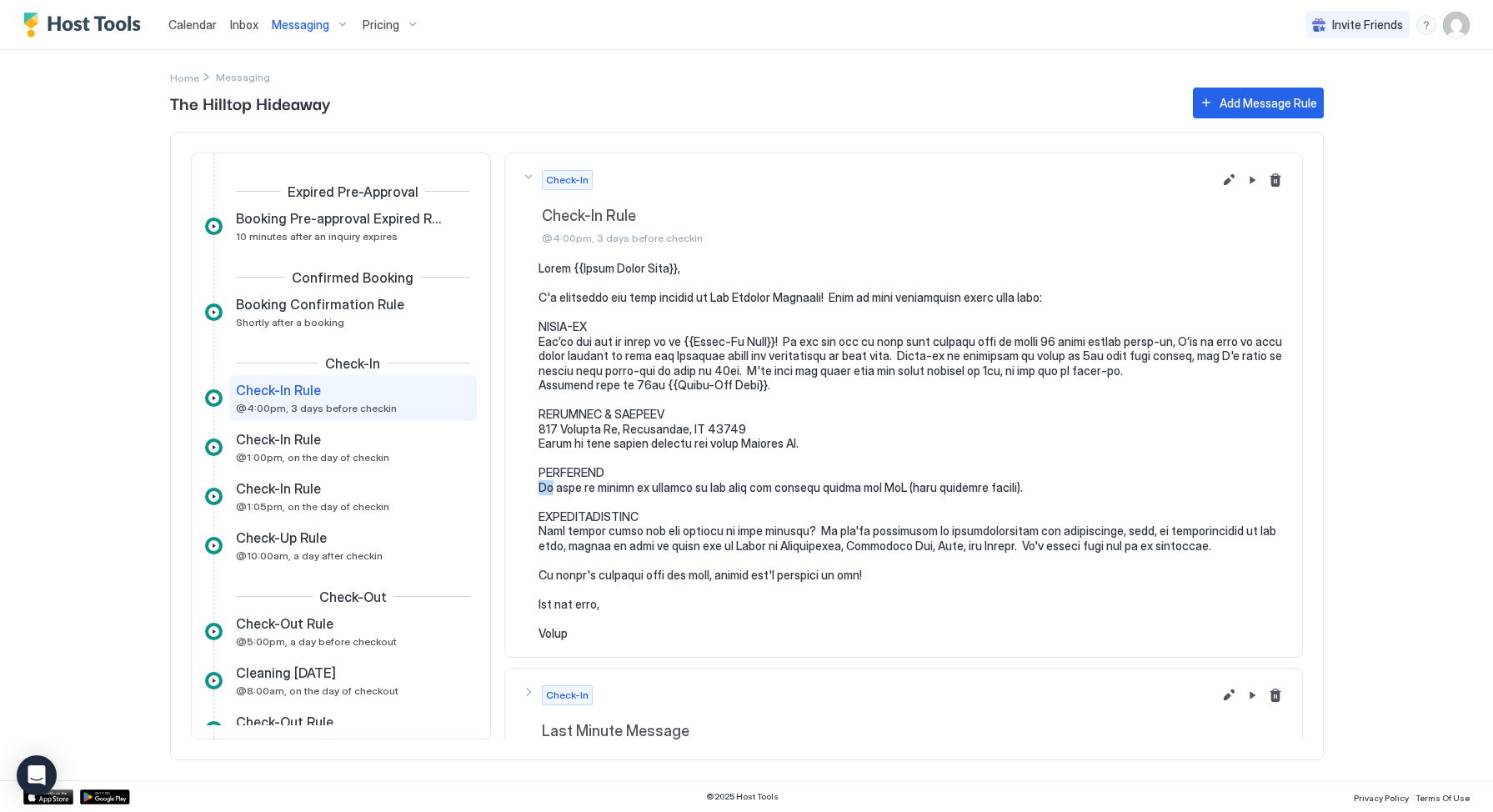
drag, startPoint x: 551, startPoint y: 488, endPoint x: 539, endPoint y: 488, distance: 12.0
click at [539, 488] on pre at bounding box center [912, 450] width 747 height 380
click at [600, 496] on pre at bounding box center [912, 450] width 747 height 380
click at [325, 445] on div "Check-In Rule" at bounding box center [341, 438] width 211 height 16
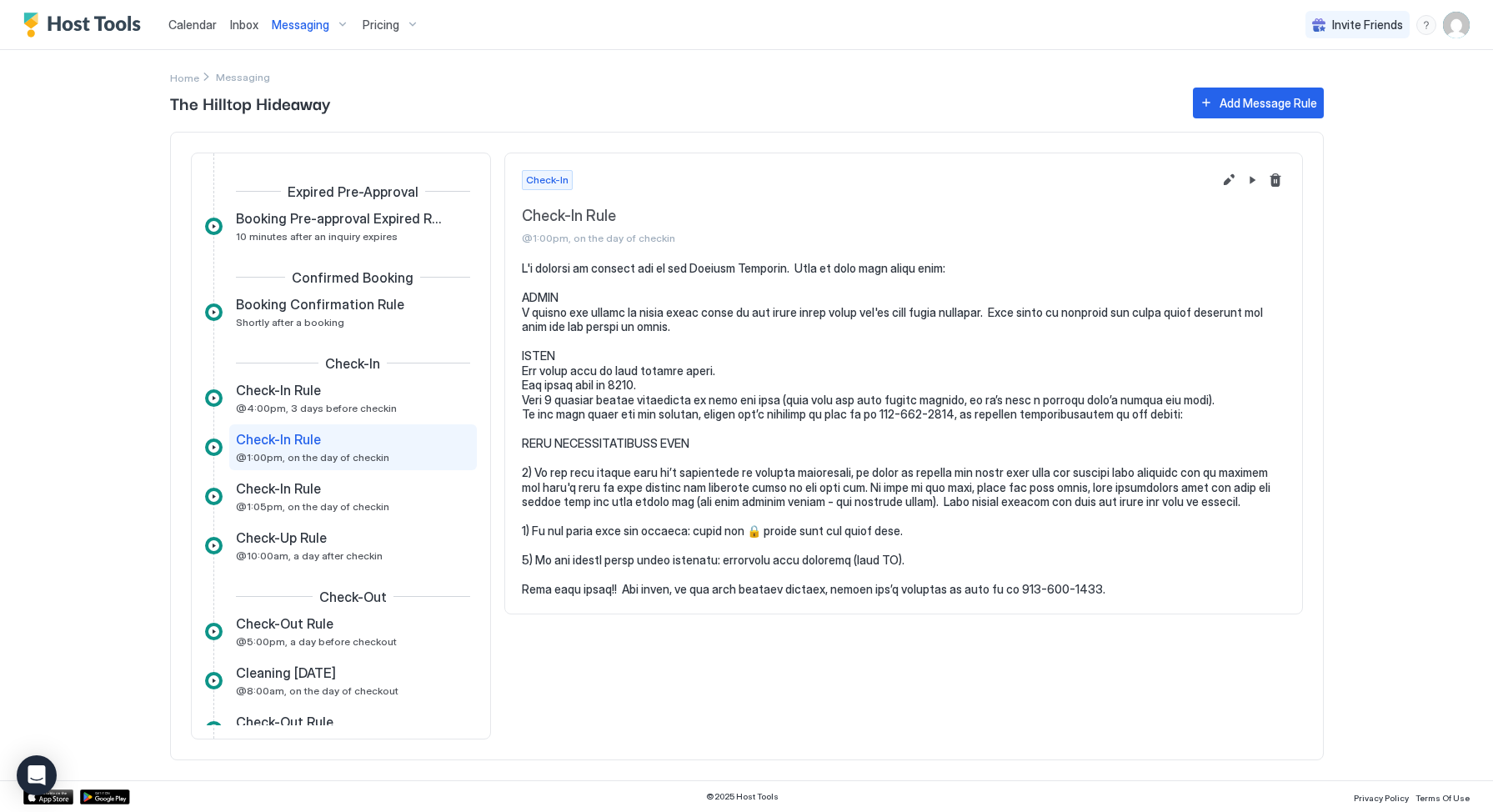
click at [135, 117] on div "Calendar Inbox Messaging Pricing Invite Friends KD Home Messaging The Hilltop H…" at bounding box center [746, 406] width 1493 height 812
